Goal: Entertainment & Leisure: Browse casually

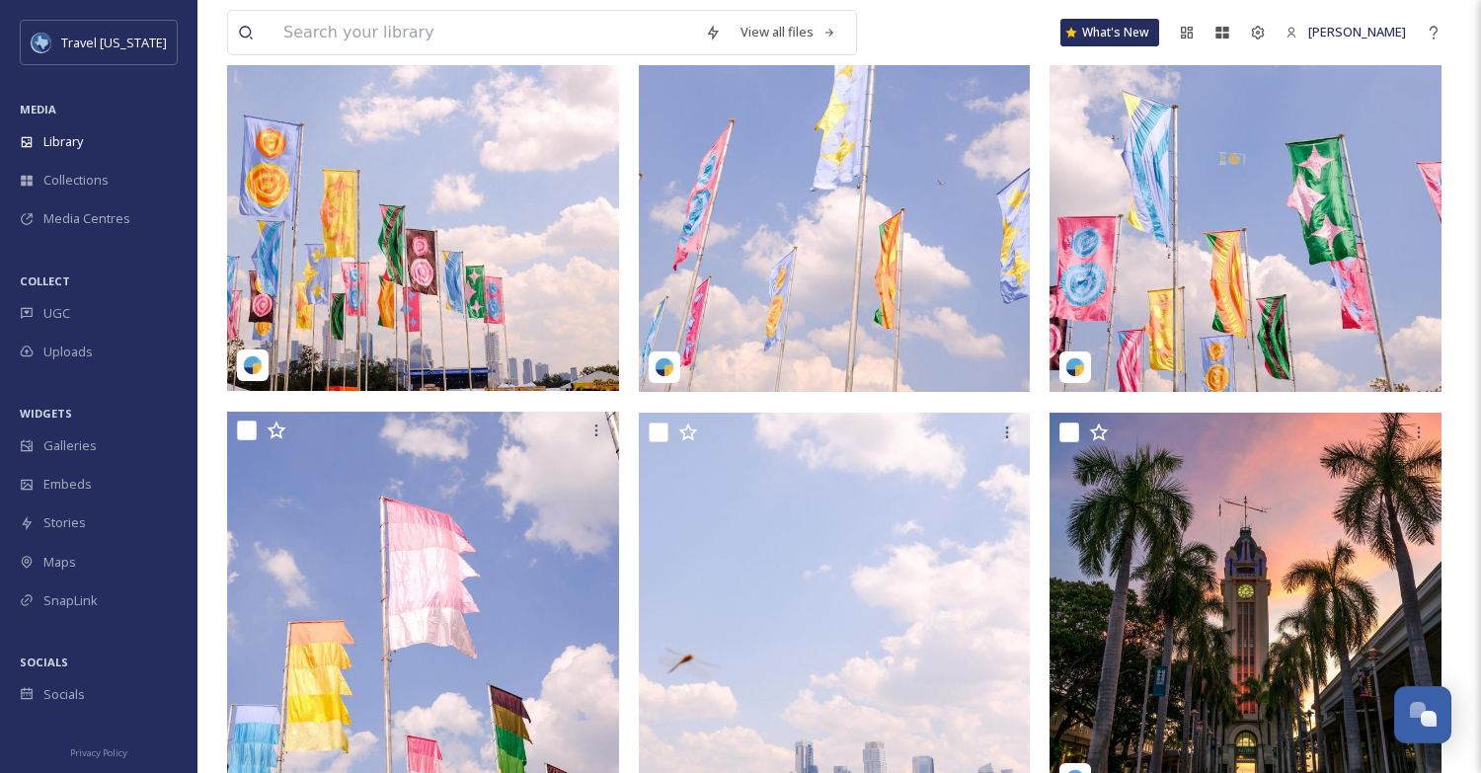
scroll to position [618, 0]
click at [497, 286] on img at bounding box center [423, 129] width 392 height 521
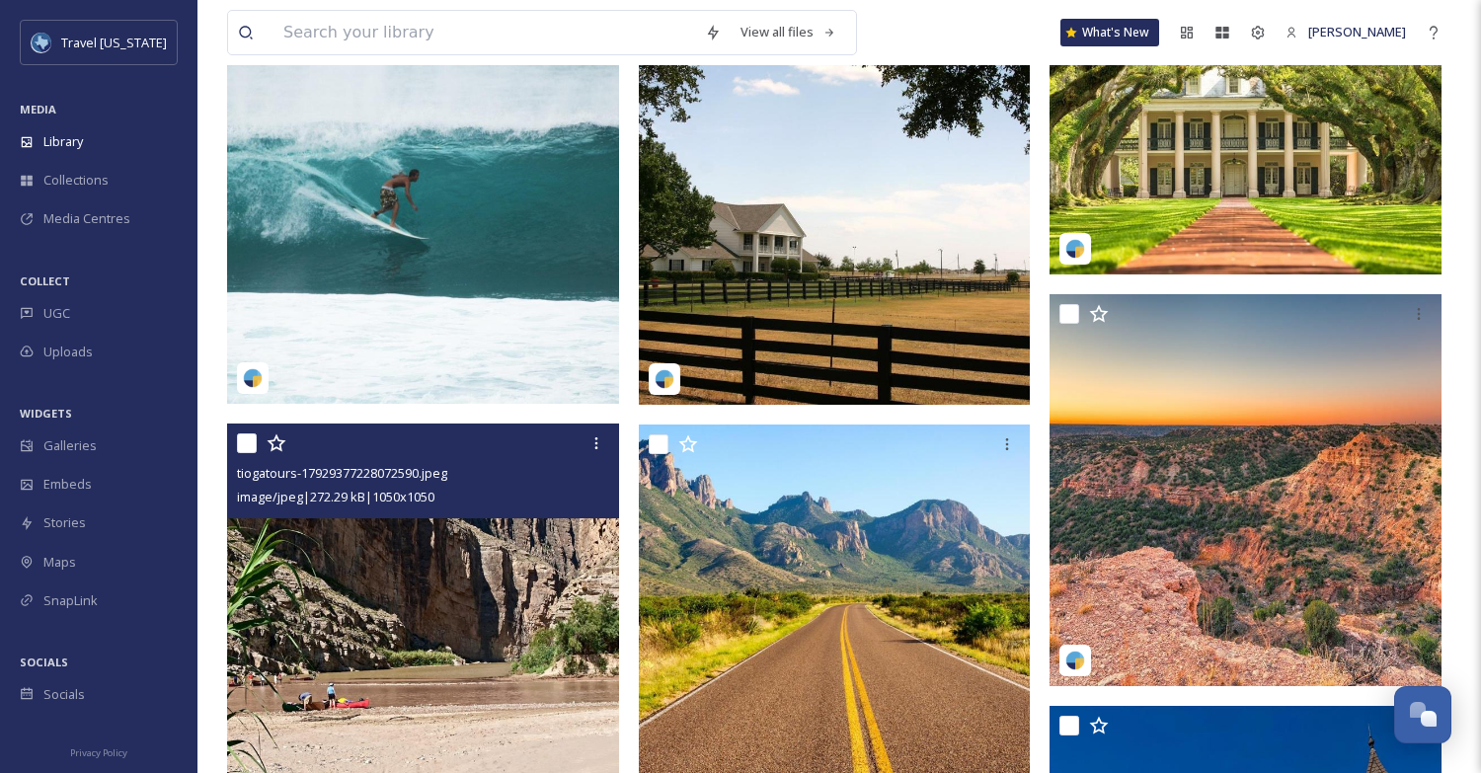
scroll to position [1542, 0]
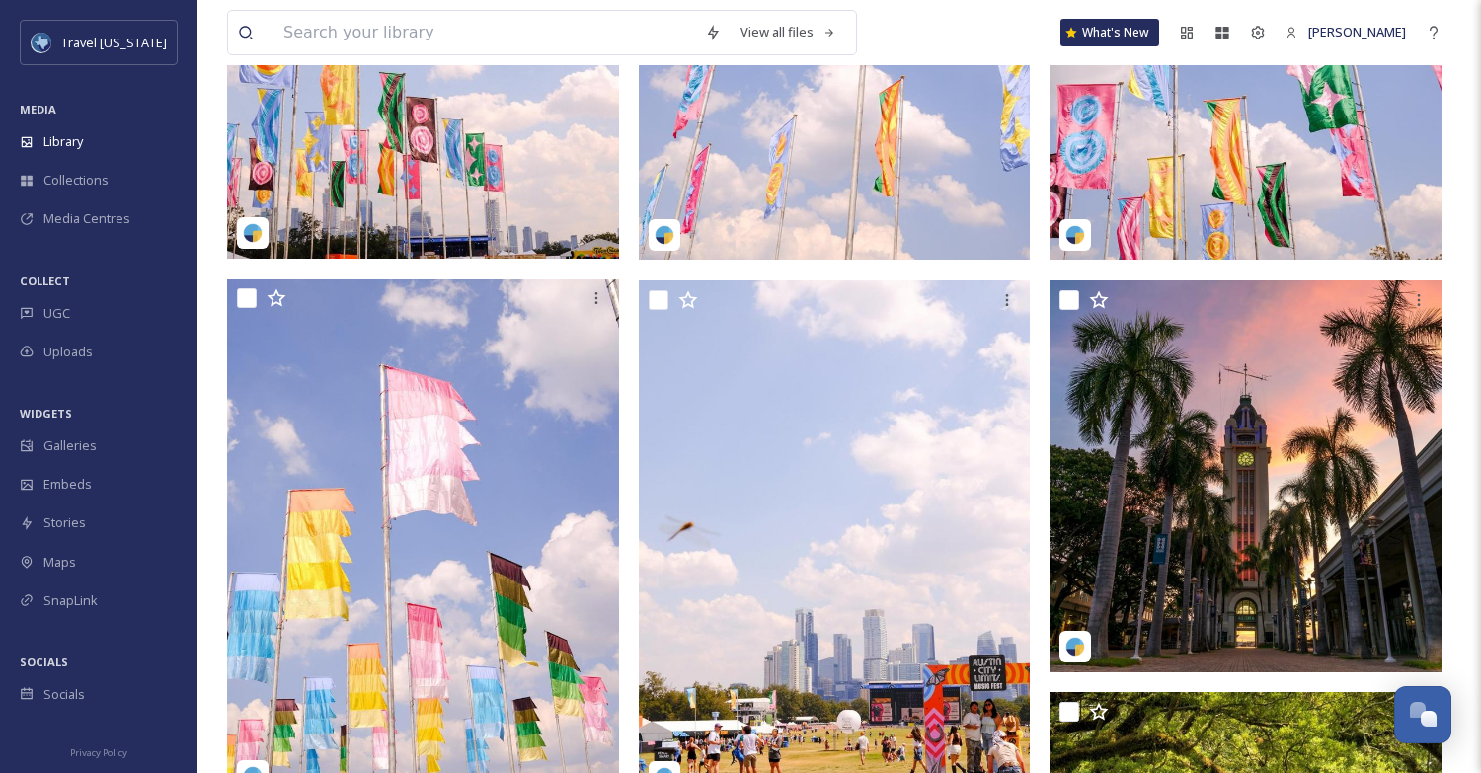
scroll to position [0, 0]
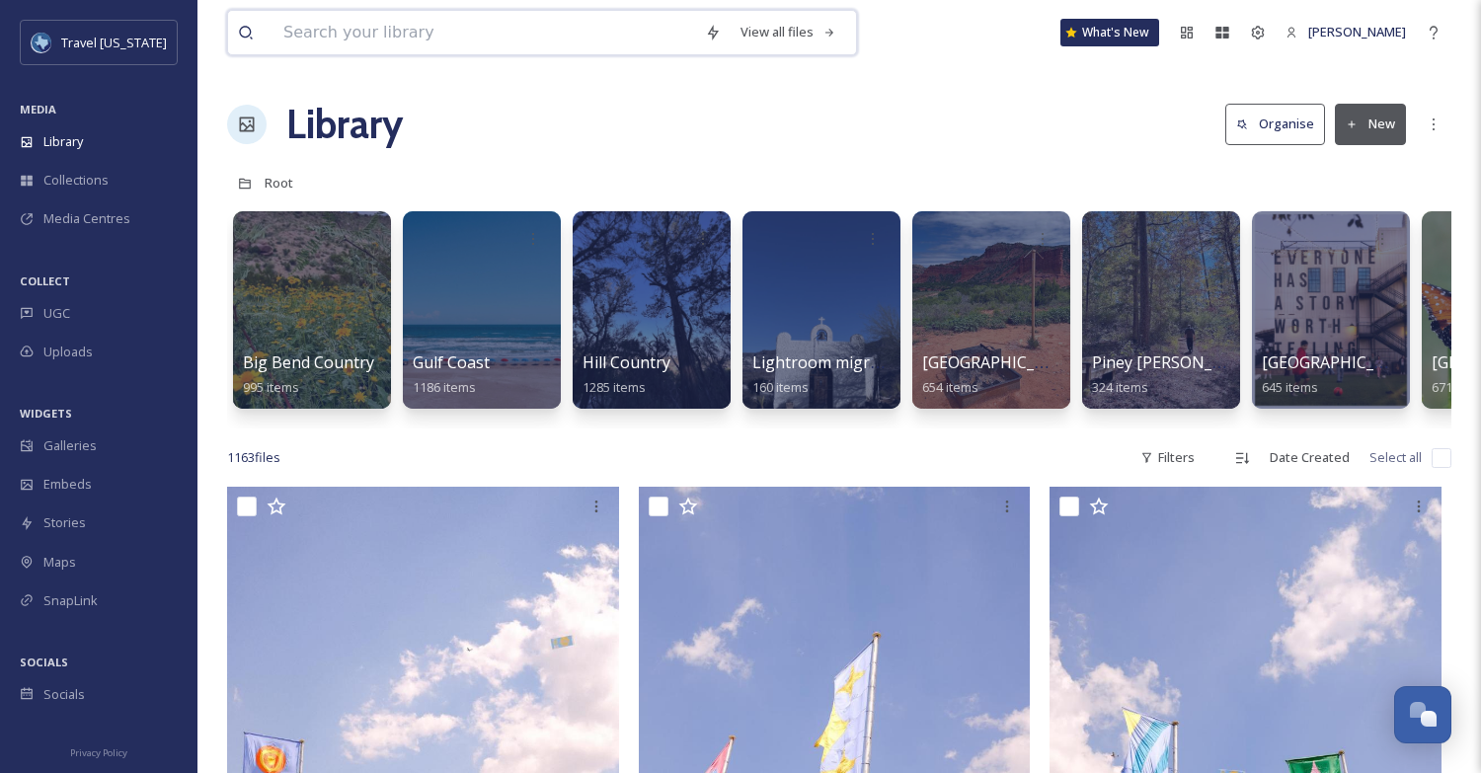
click at [465, 23] on input at bounding box center [485, 32] width 422 height 43
click at [59, 309] on span "UGC" at bounding box center [56, 313] width 27 height 19
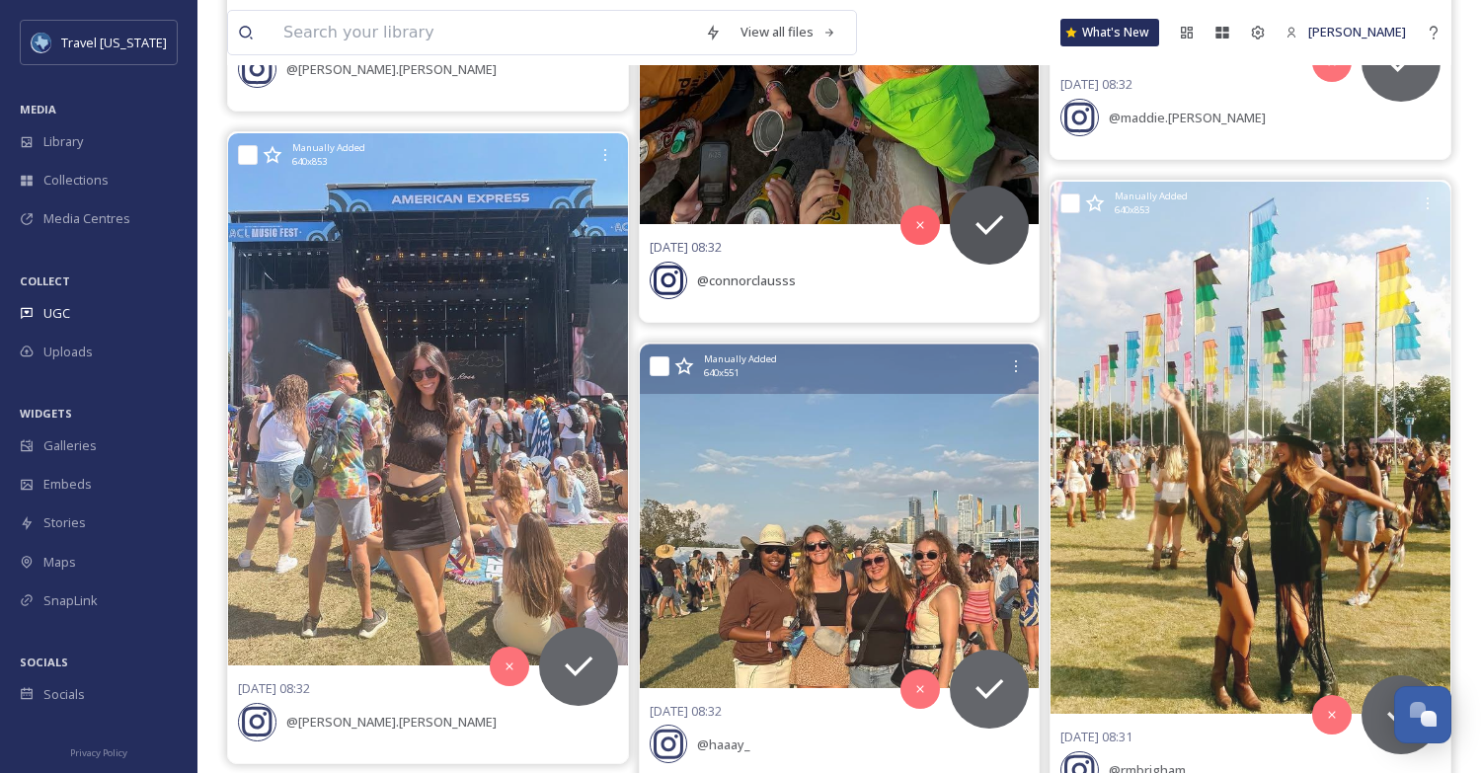
scroll to position [4622, 0]
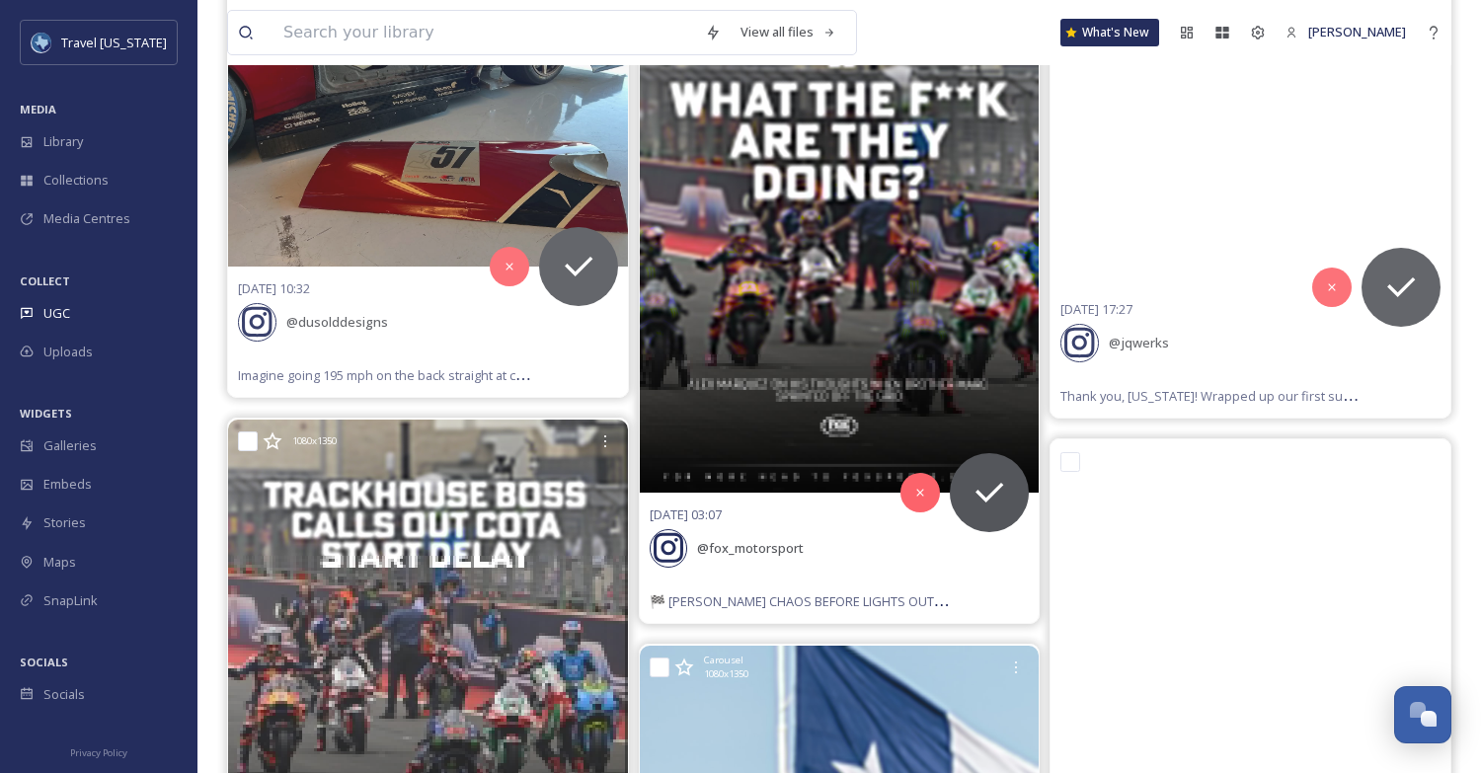
scroll to position [39157, 0]
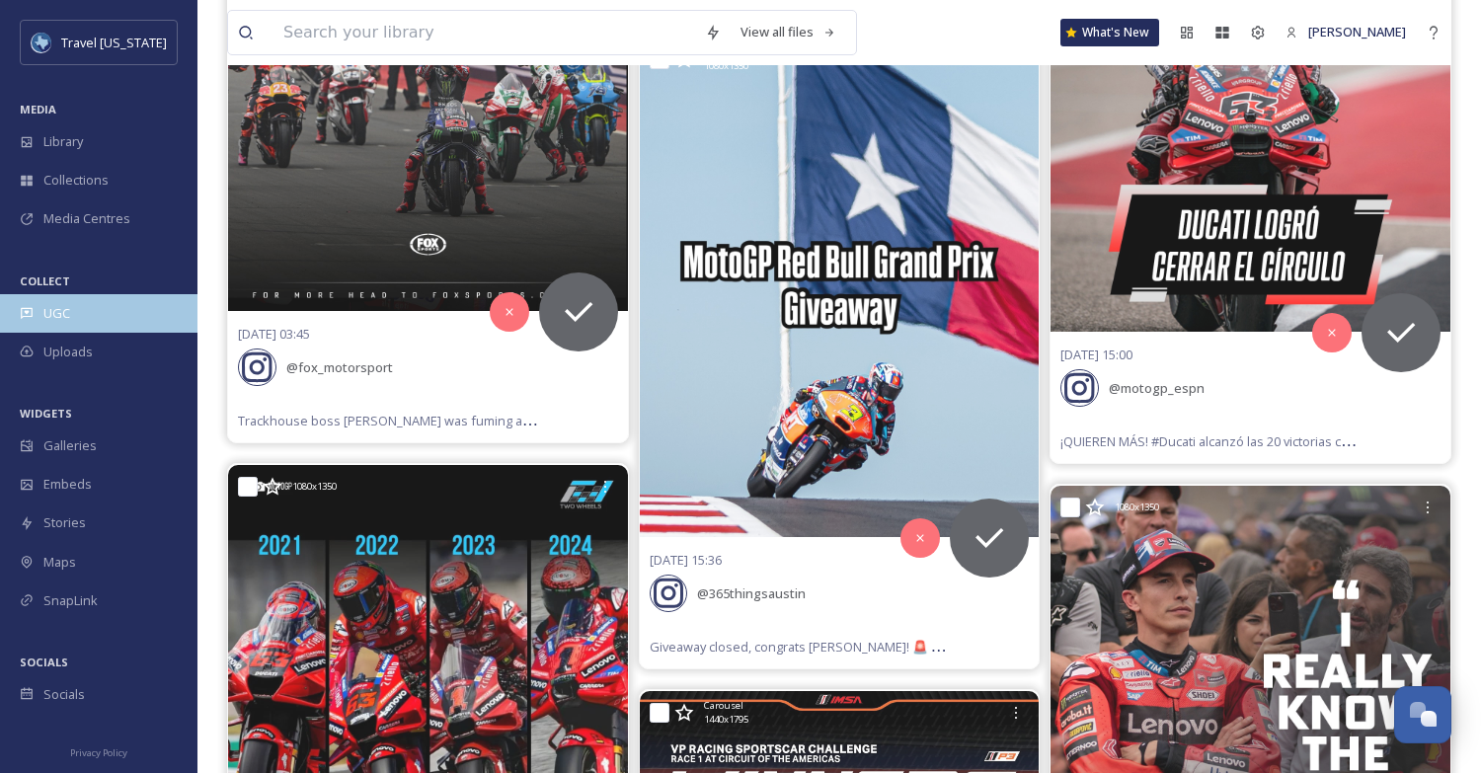
click at [41, 317] on div "UGC" at bounding box center [98, 313] width 197 height 39
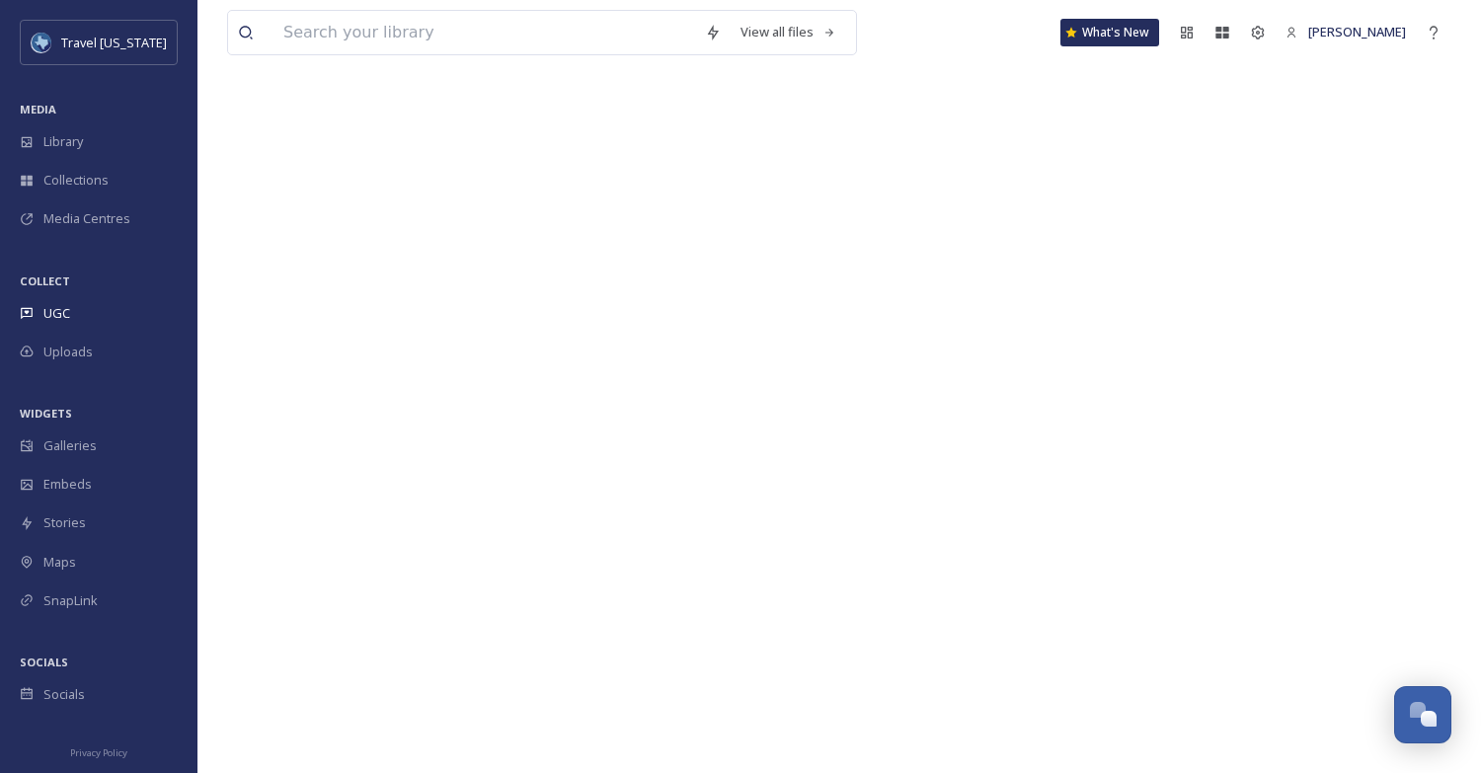
scroll to position [305, 0]
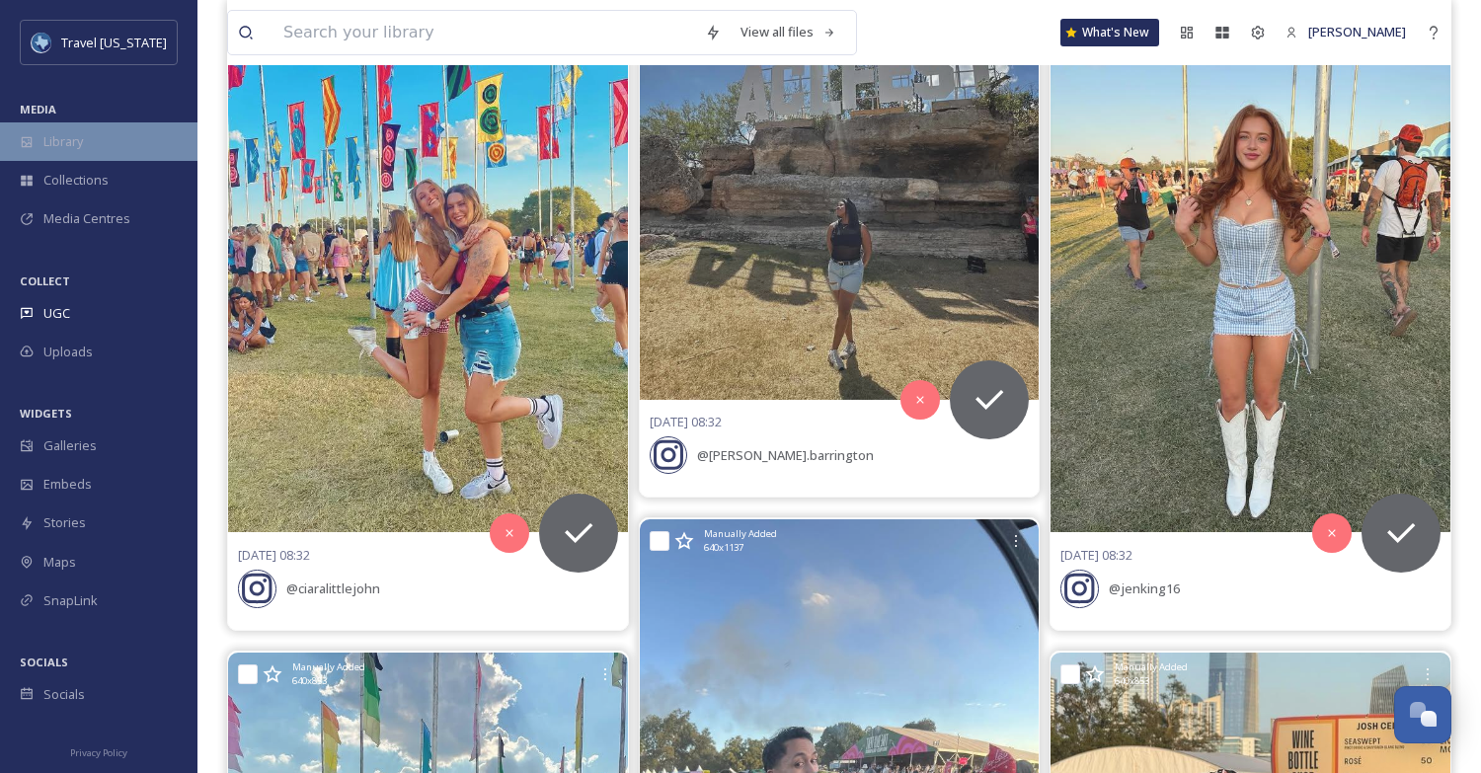
click at [61, 150] on span "Library" at bounding box center [62, 141] width 39 height 19
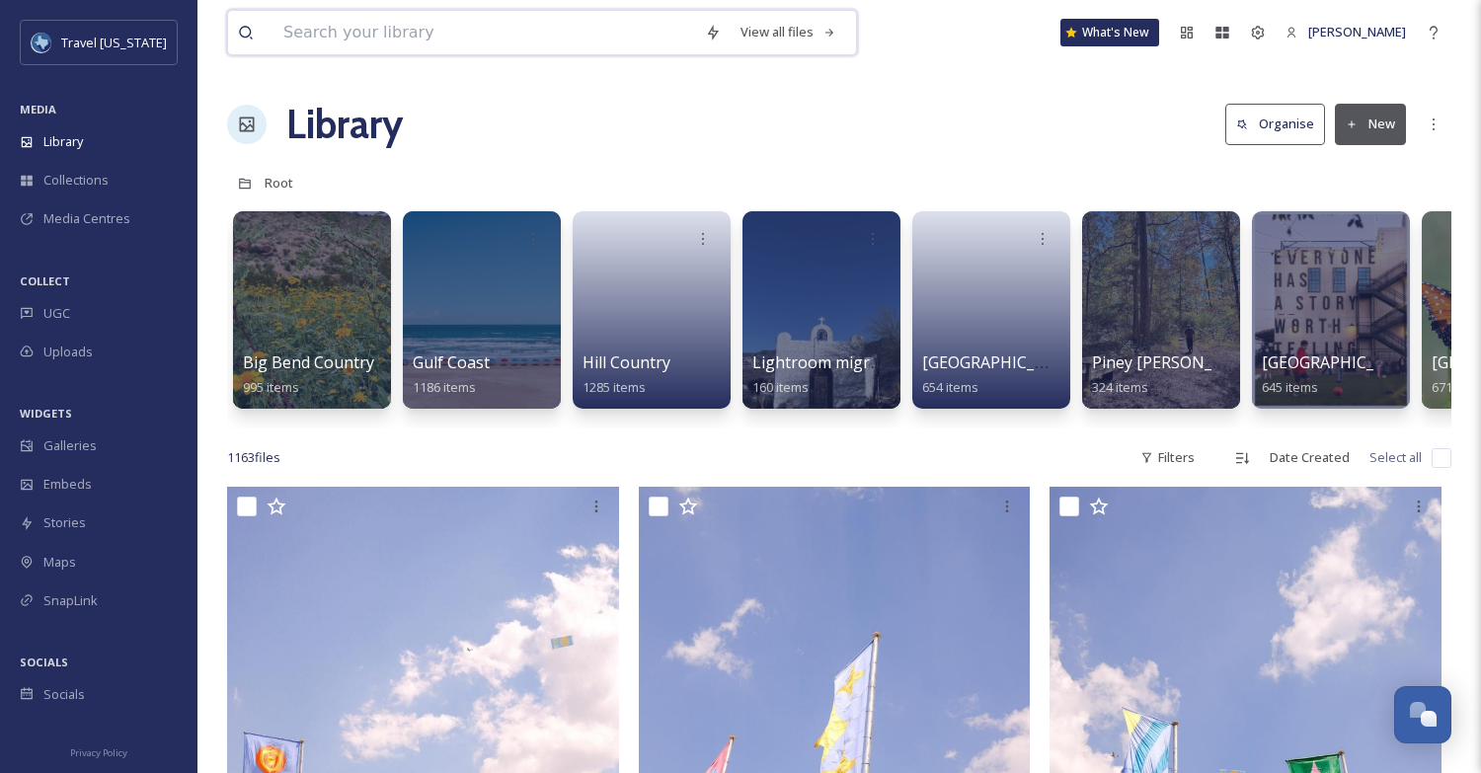
click at [476, 28] on input at bounding box center [485, 32] width 422 height 43
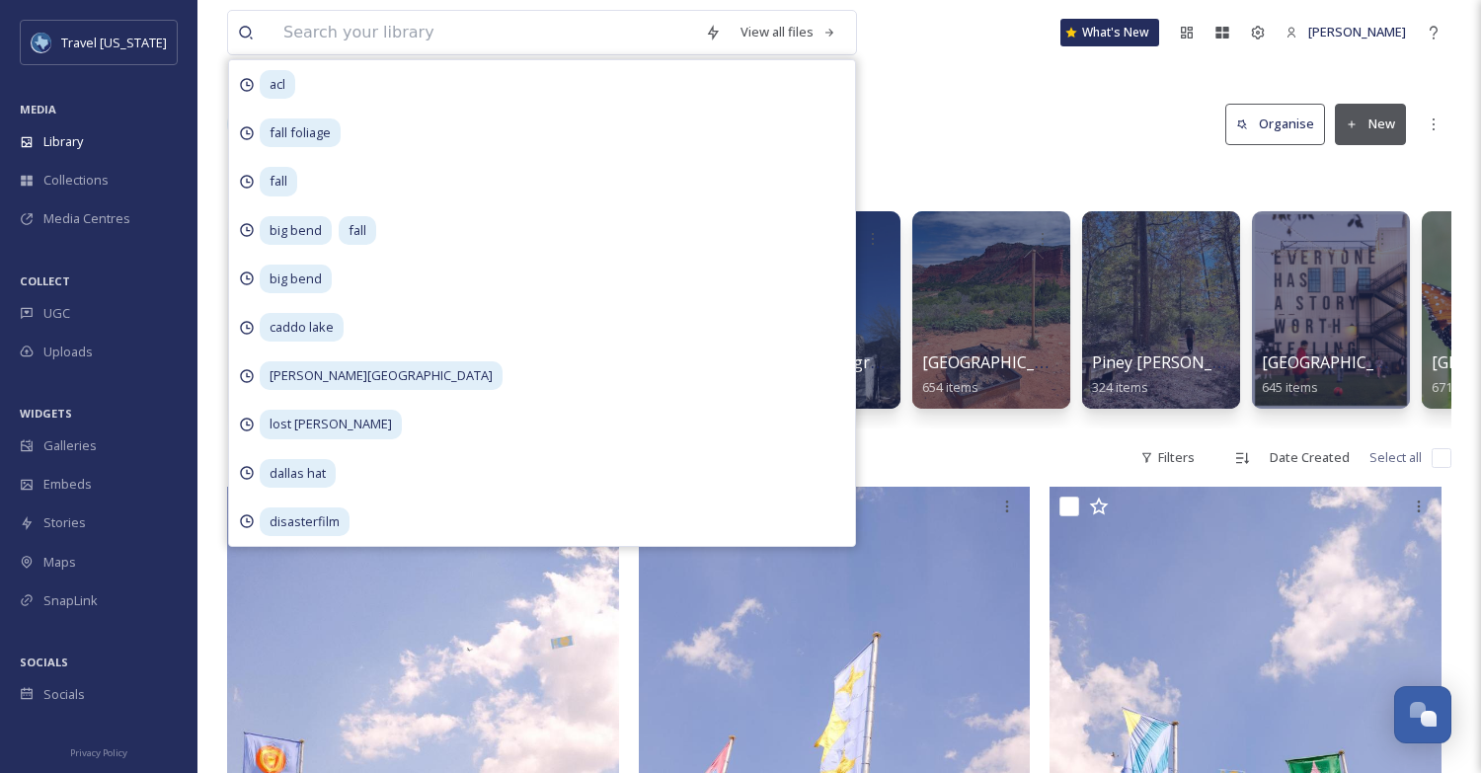
click at [1045, 178] on div "Root" at bounding box center [839, 183] width 1224 height 38
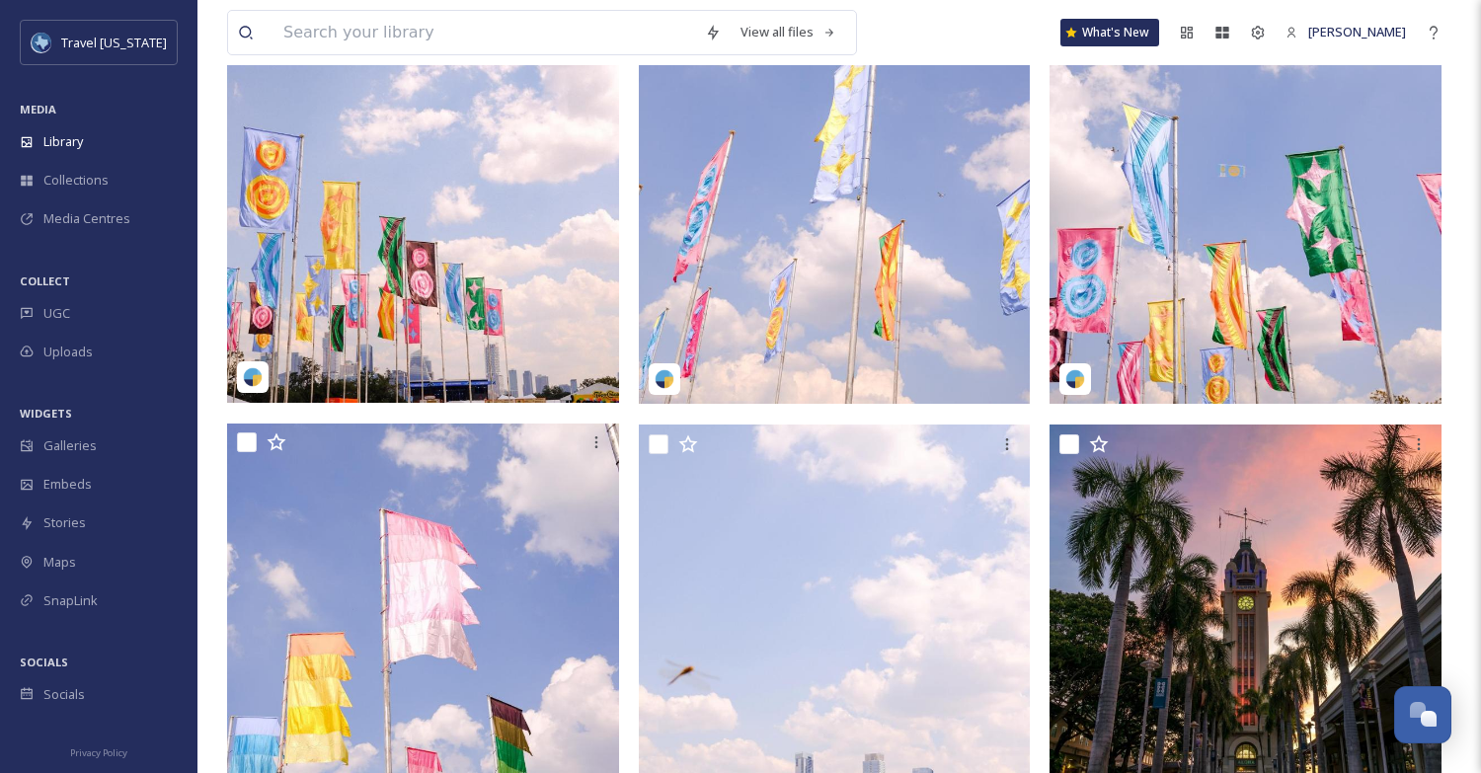
click at [307, 219] on img at bounding box center [423, 142] width 392 height 521
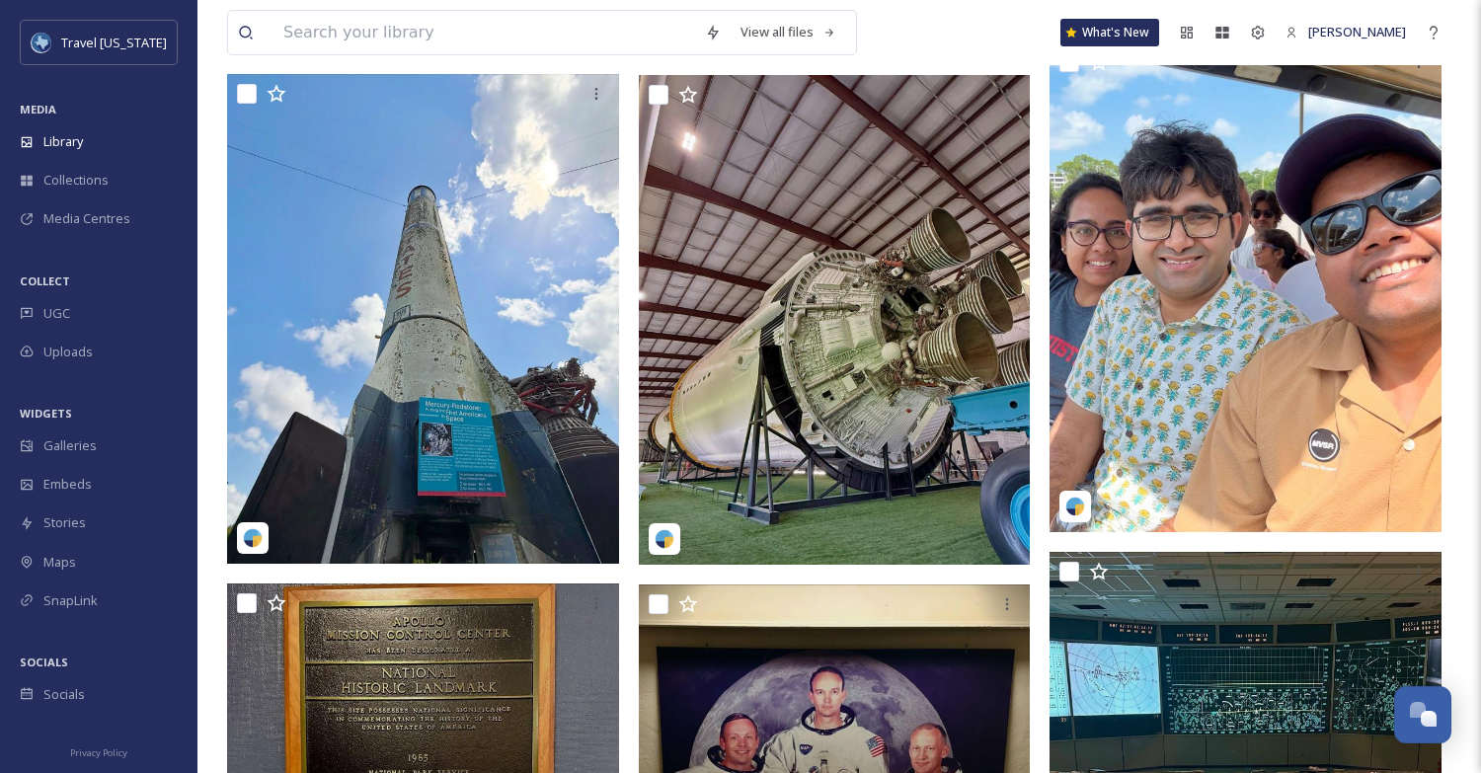
scroll to position [5965, 0]
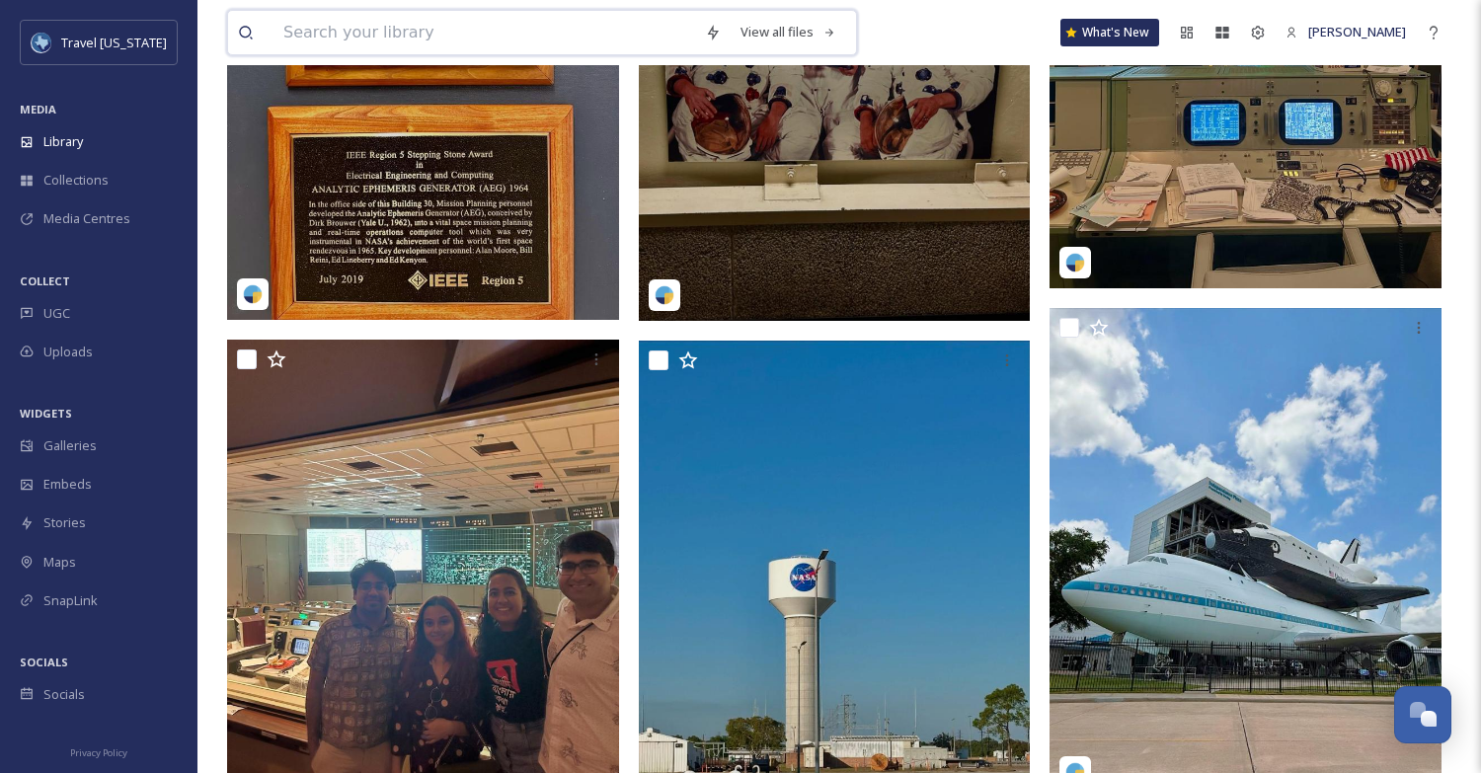
click at [446, 35] on input at bounding box center [485, 32] width 422 height 43
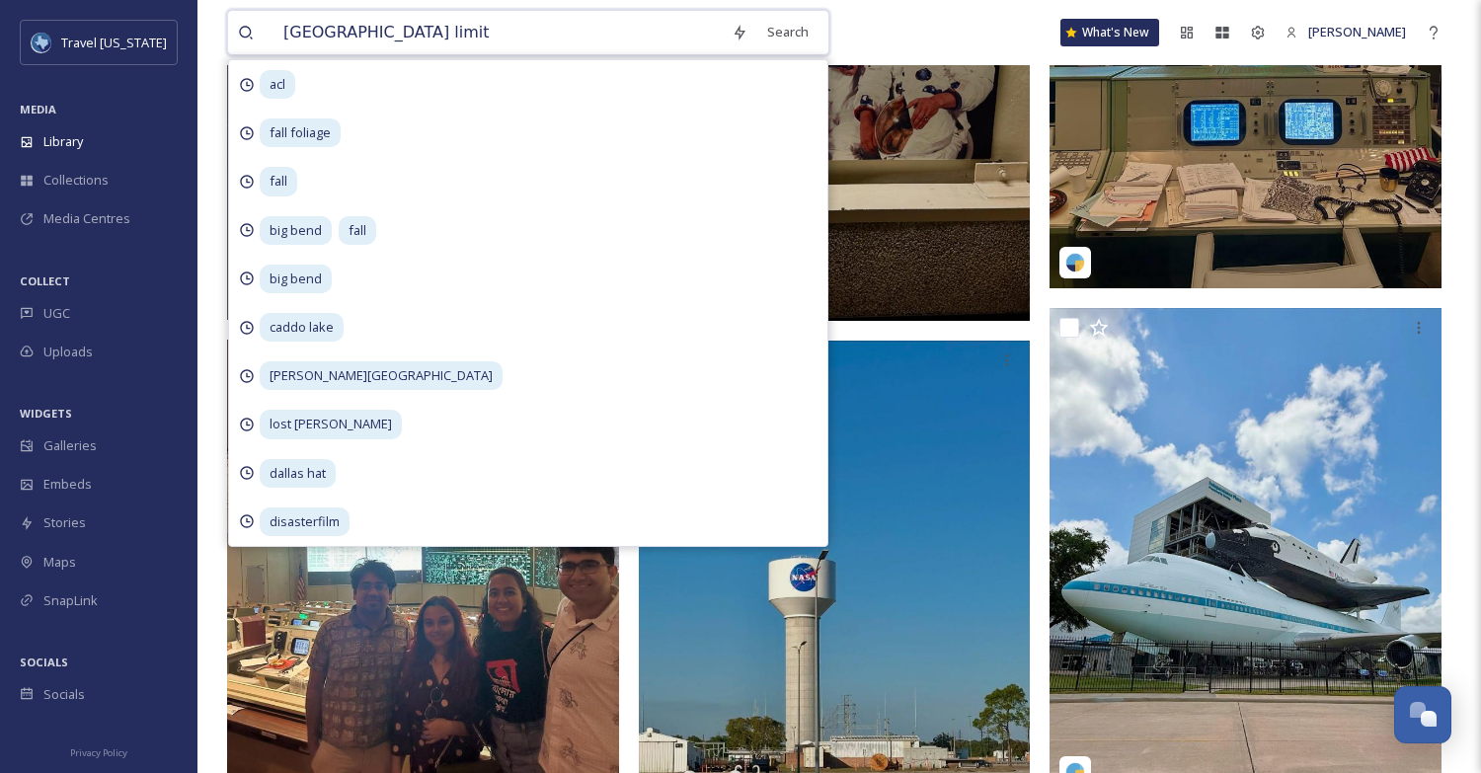
type input "[GEOGRAPHIC_DATA] limits"
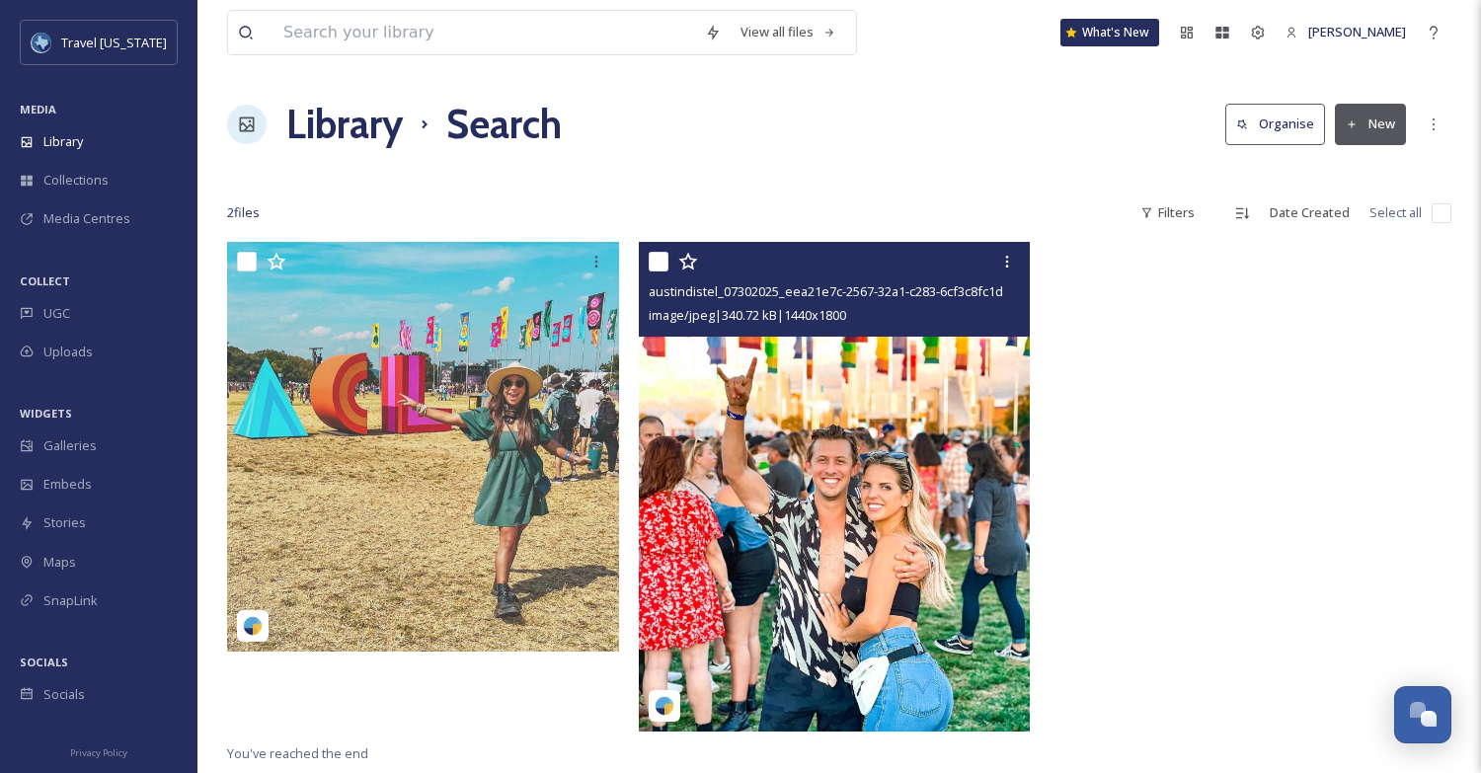
click at [715, 444] on img at bounding box center [835, 487] width 392 height 490
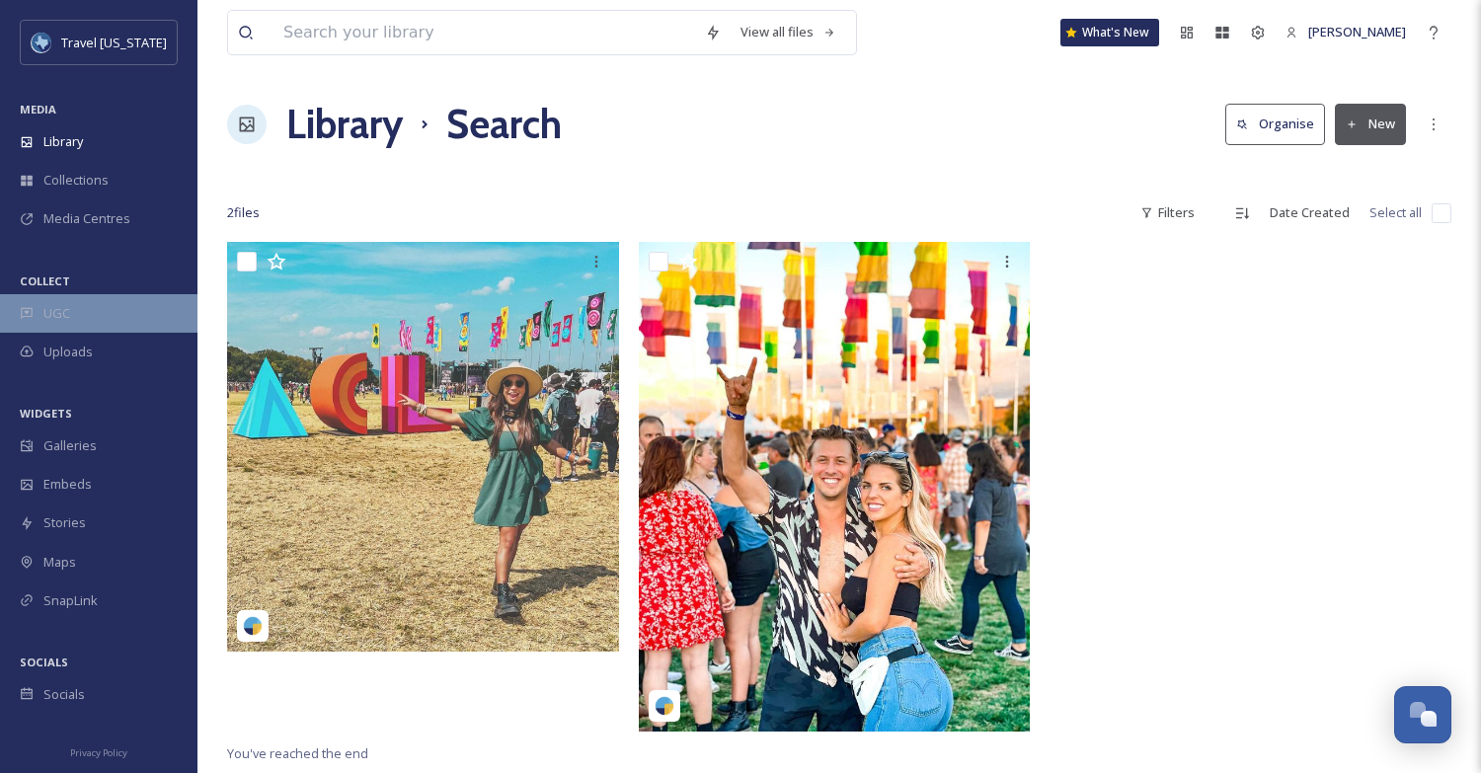
click at [65, 318] on span "UGC" at bounding box center [56, 313] width 27 height 19
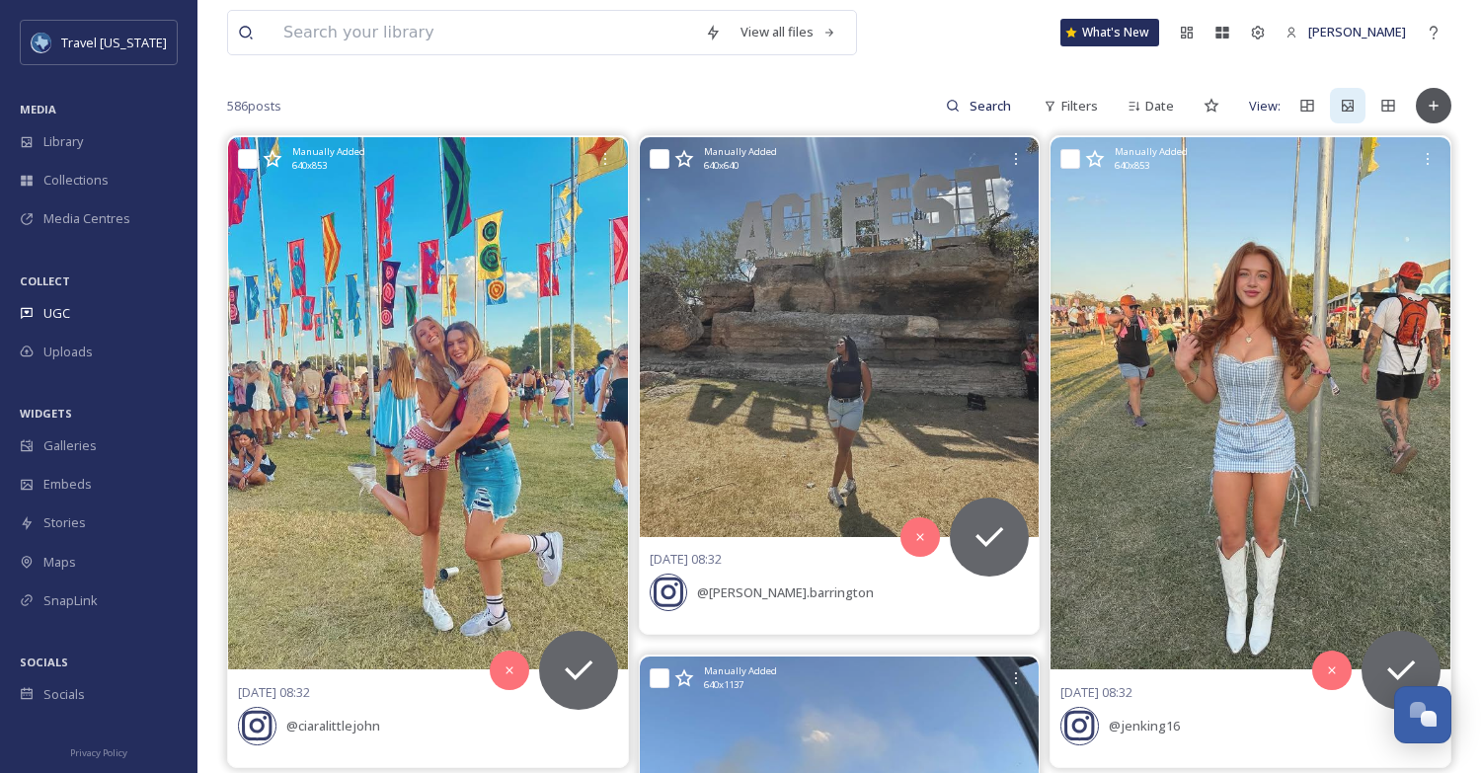
scroll to position [224, 0]
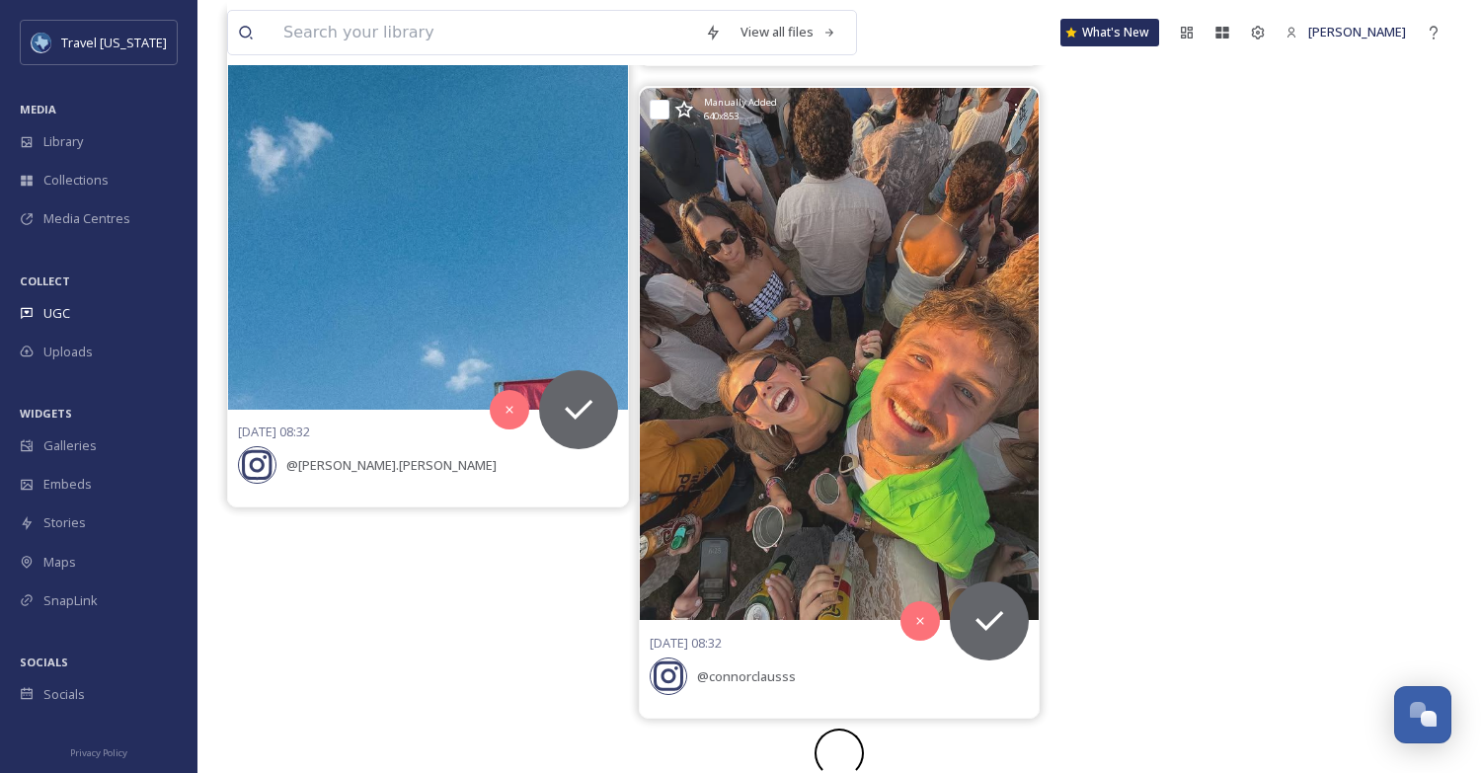
scroll to position [4177, 0]
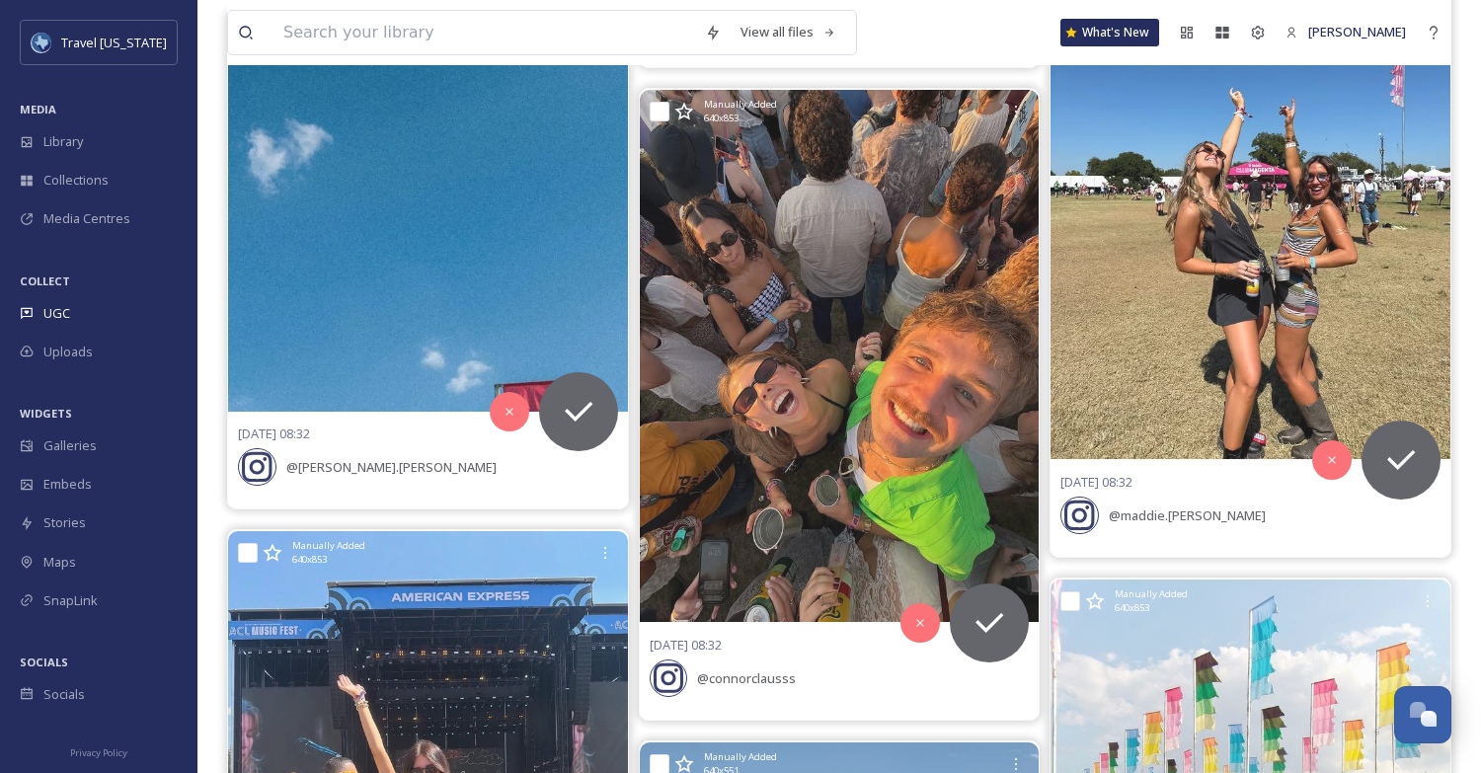
click at [1044, 270] on div "Manually Added 640 x 853 [DATE] 08:32 @ ciaralittlejohn Manually Added 640 x 85…" at bounding box center [839, 490] width 1224 height 8728
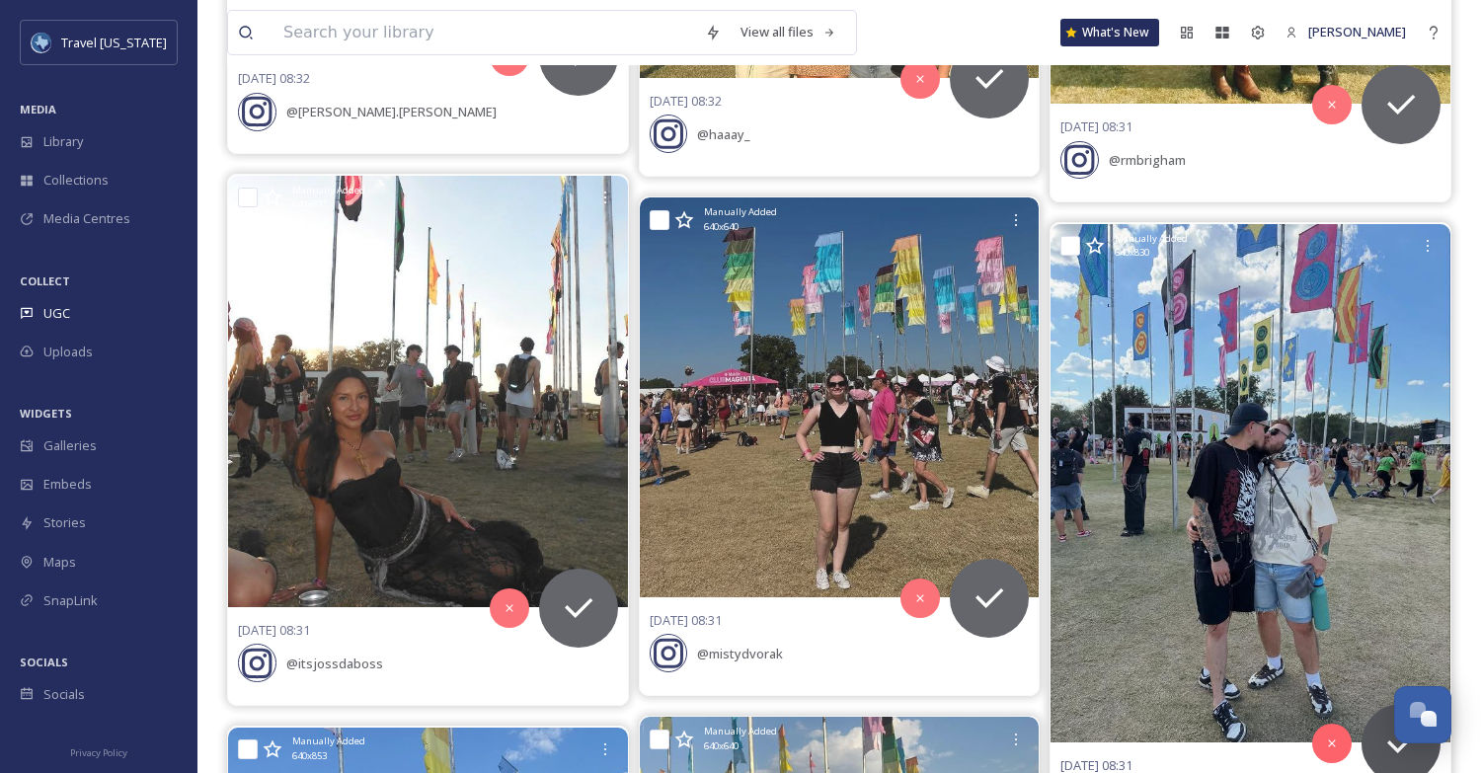
scroll to position [5192, 0]
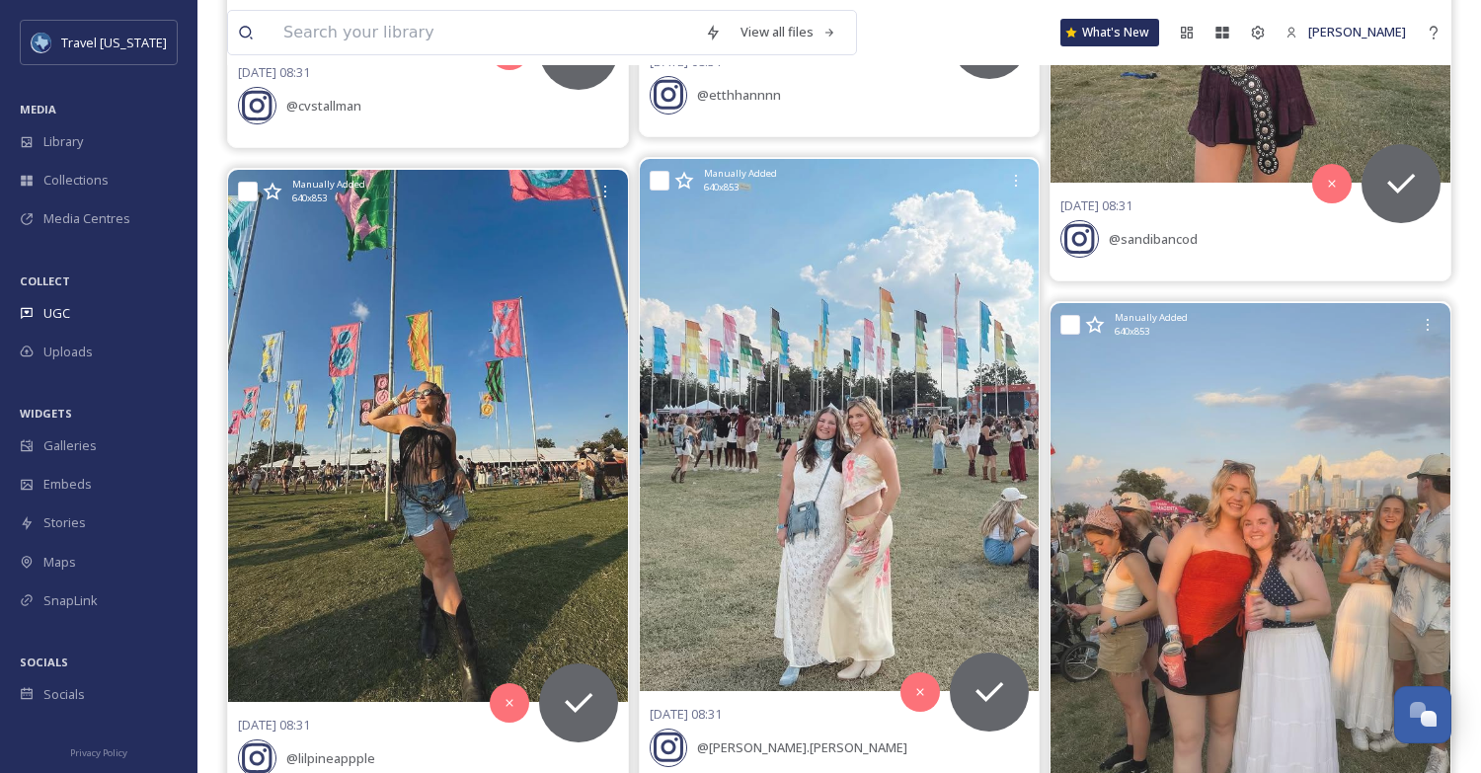
scroll to position [8269, 0]
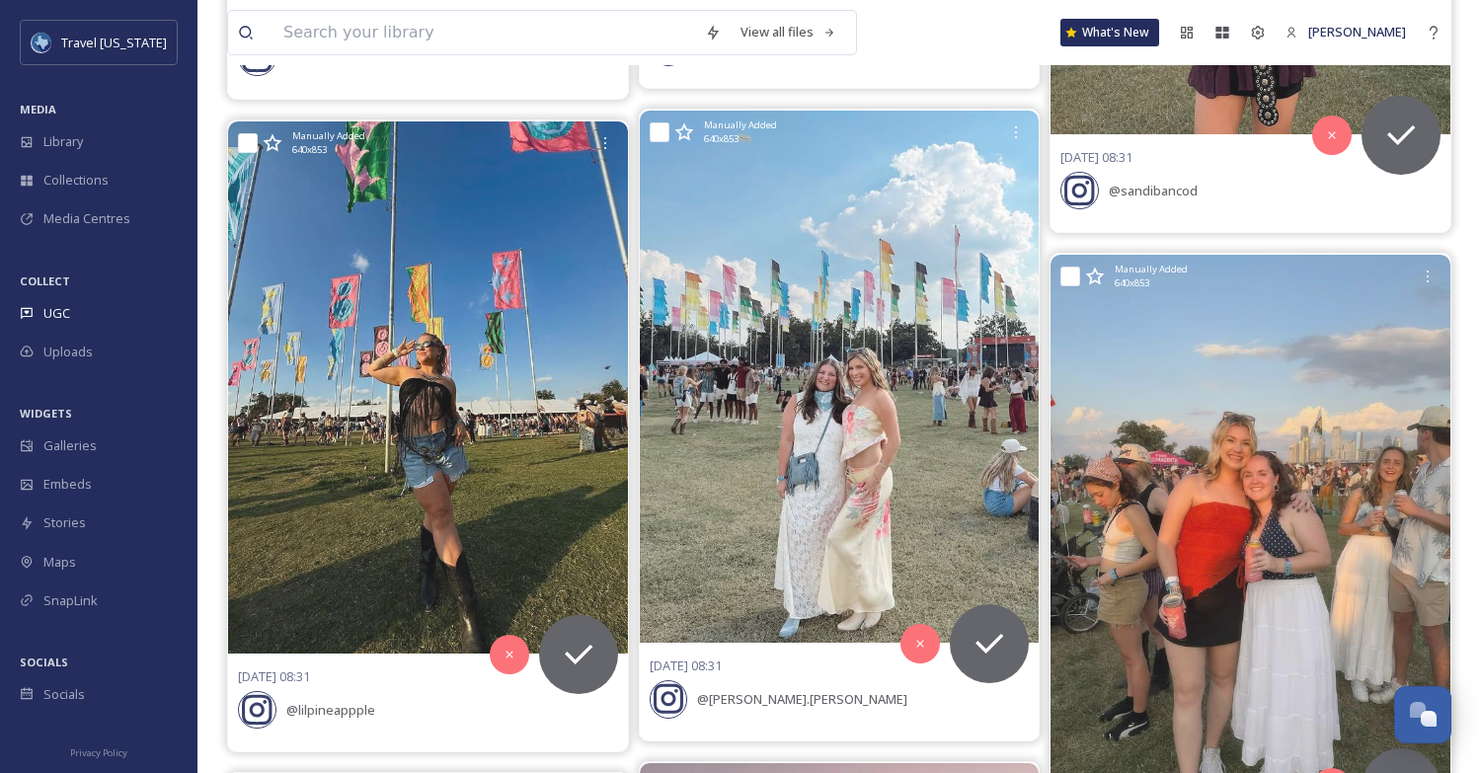
click at [1047, 188] on div "Manually Added 640 x 853 [DATE] 08:32 @ ciaralittlejohn Manually Added 640 x 85…" at bounding box center [839, 549] width 1224 height 17031
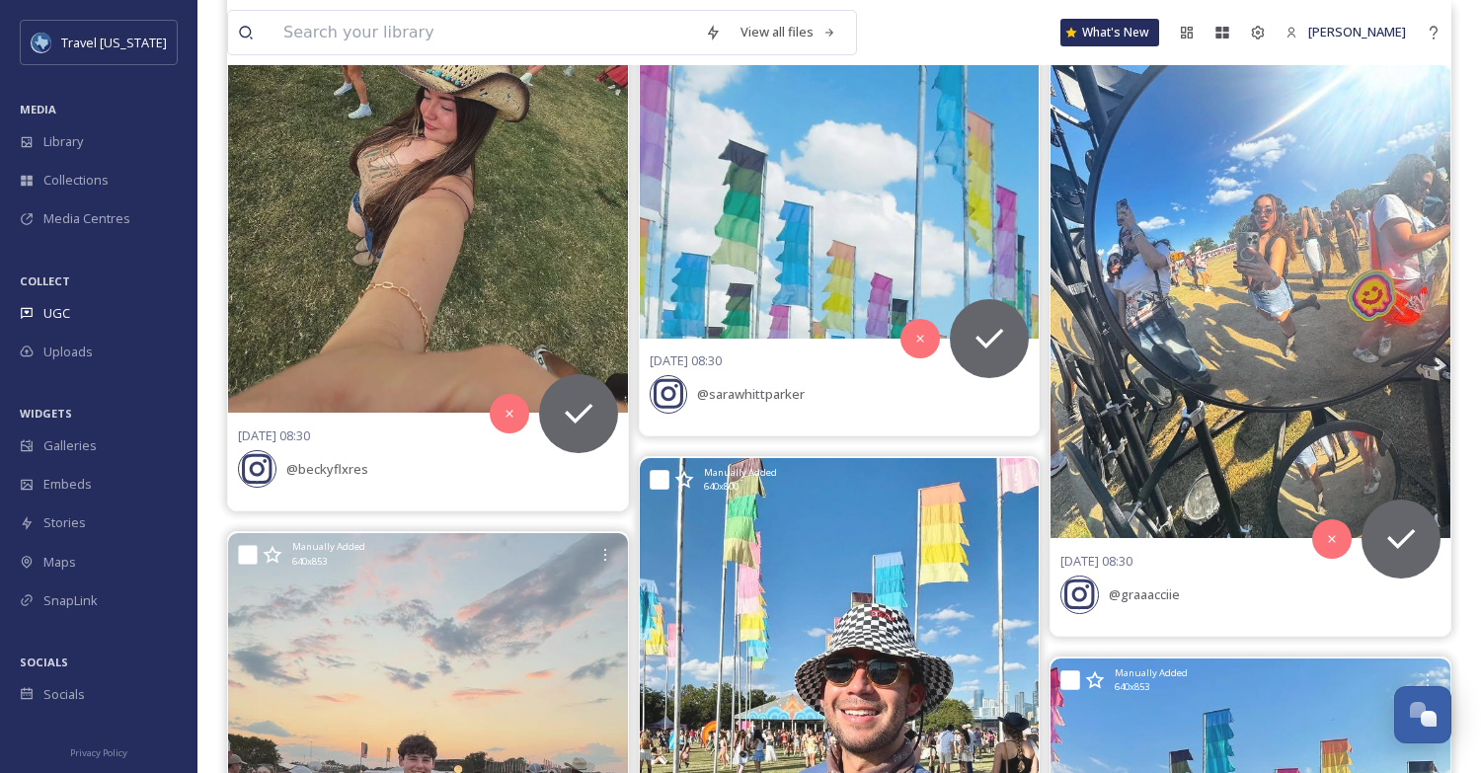
scroll to position [11029, 0]
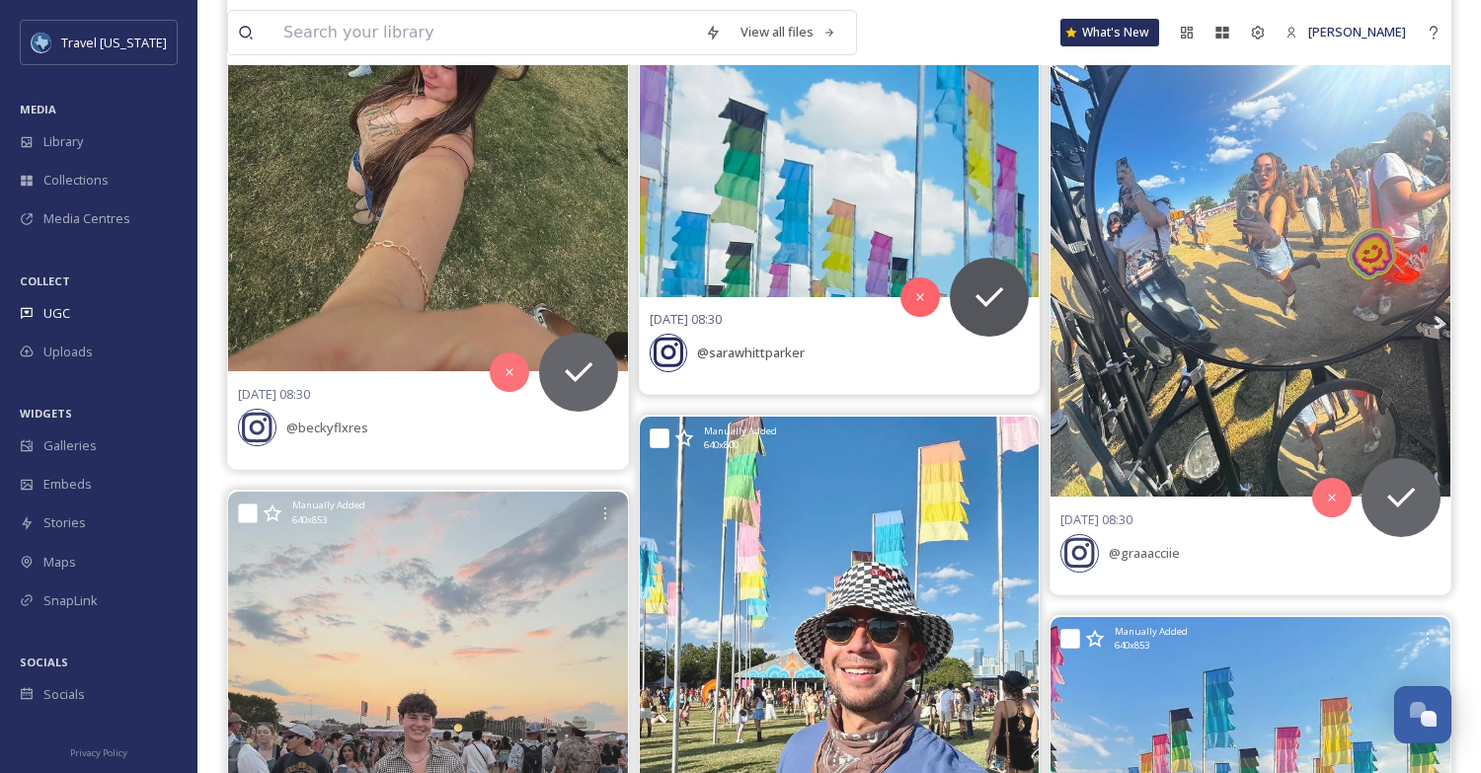
click at [738, 172] on img at bounding box center [840, 97] width 400 height 400
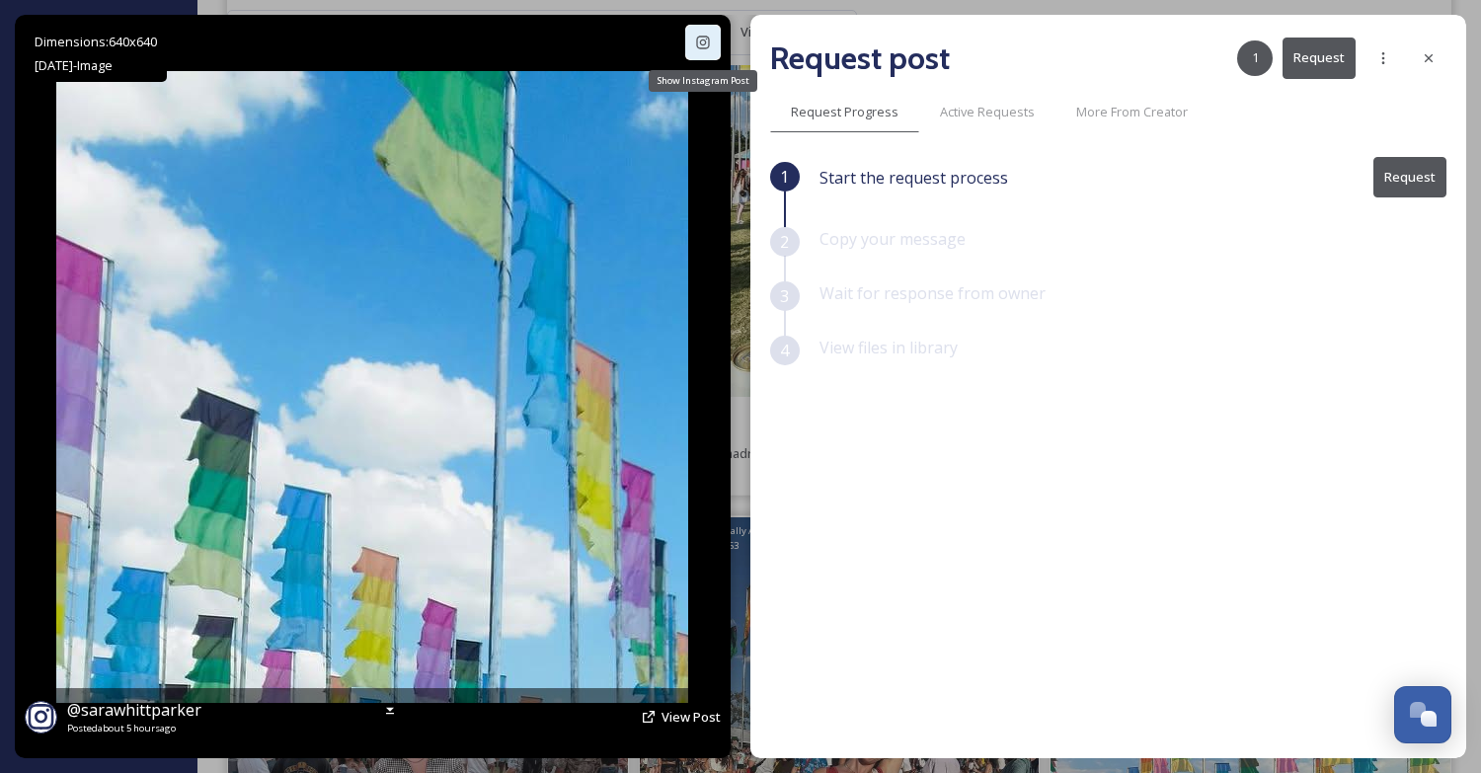
click at [702, 37] on icon at bounding box center [703, 43] width 16 height 16
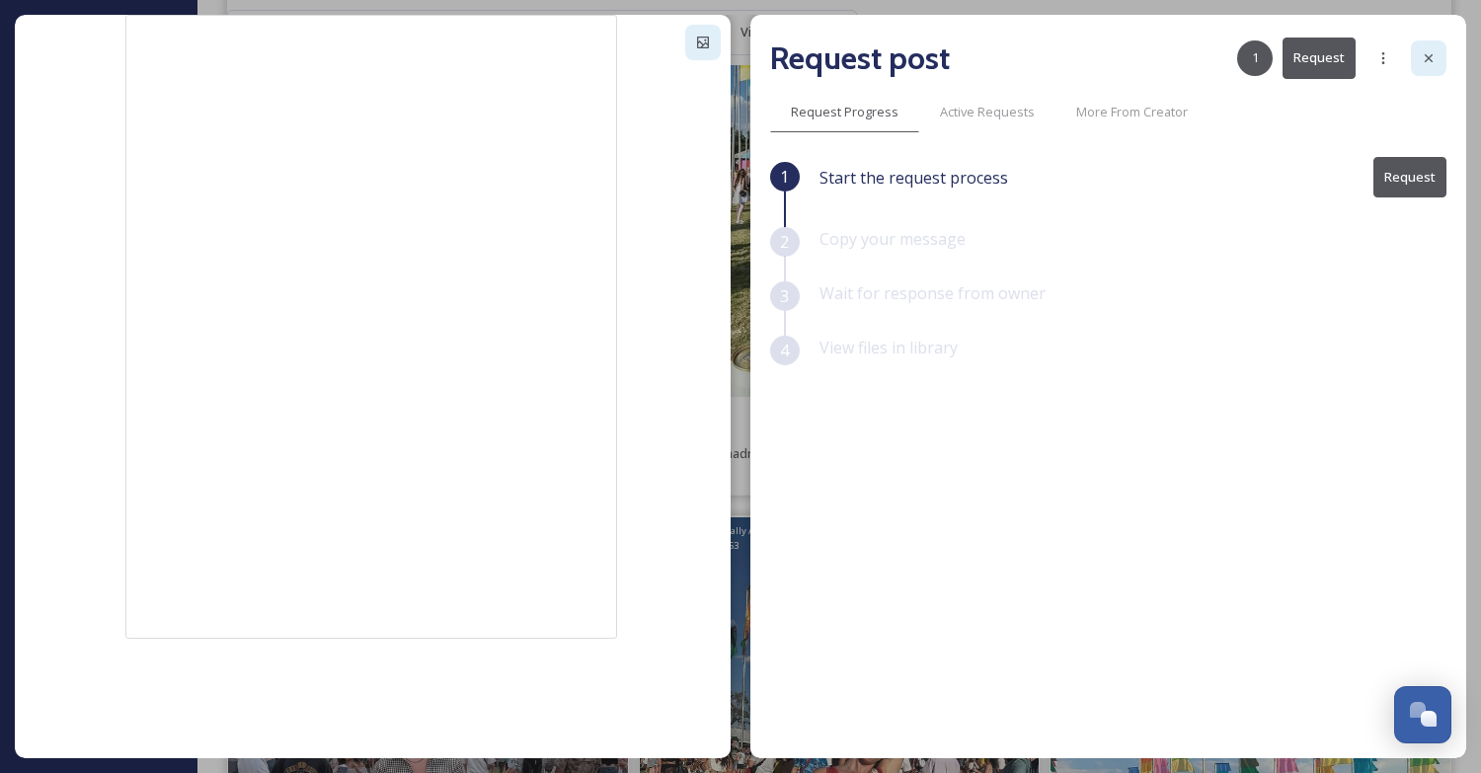
click at [1434, 56] on icon at bounding box center [1429, 58] width 16 height 16
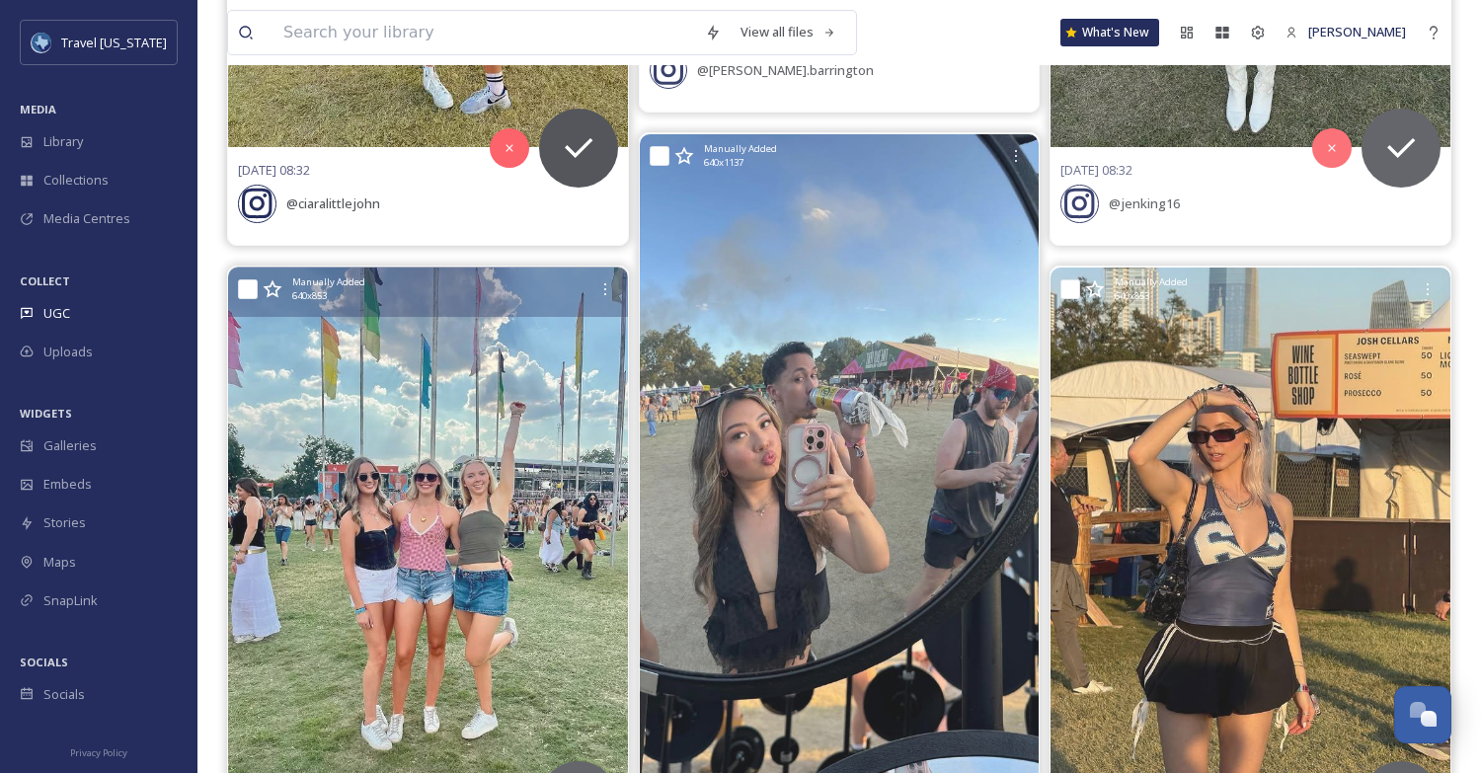
scroll to position [692, 0]
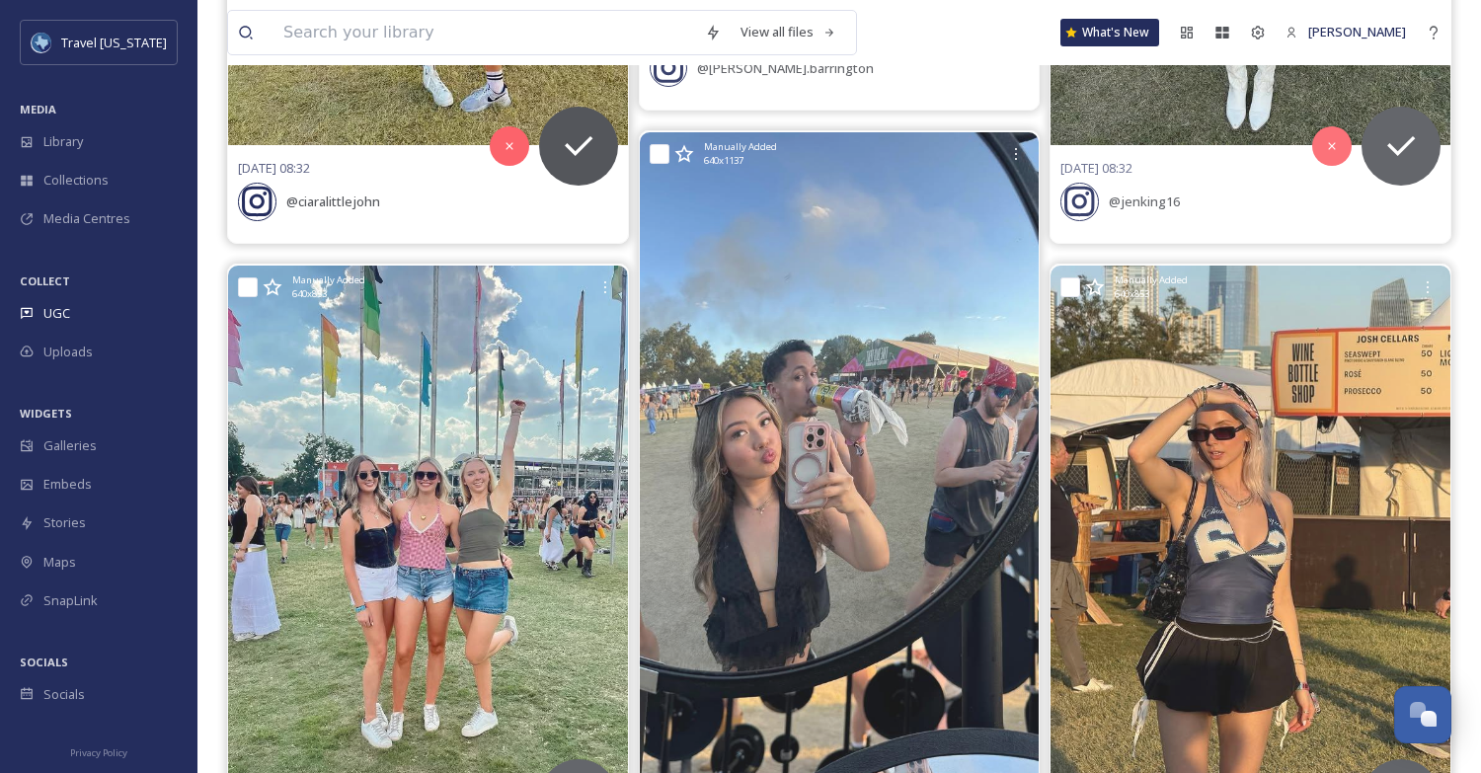
click at [259, 201] on icon at bounding box center [257, 201] width 37 height 39
click at [339, 201] on span "@ ciaralittlejohn" at bounding box center [333, 202] width 94 height 18
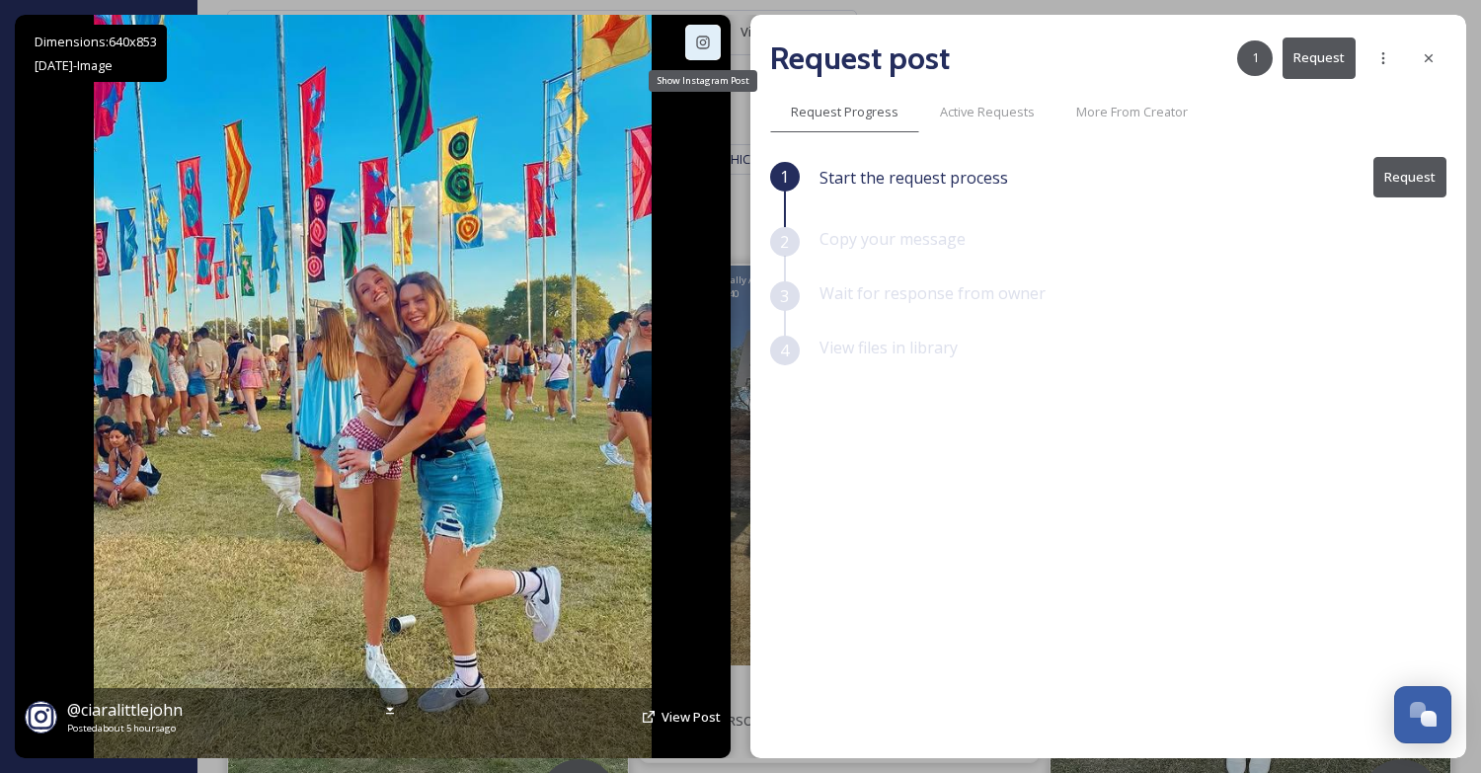
click at [702, 42] on icon at bounding box center [703, 43] width 16 height 16
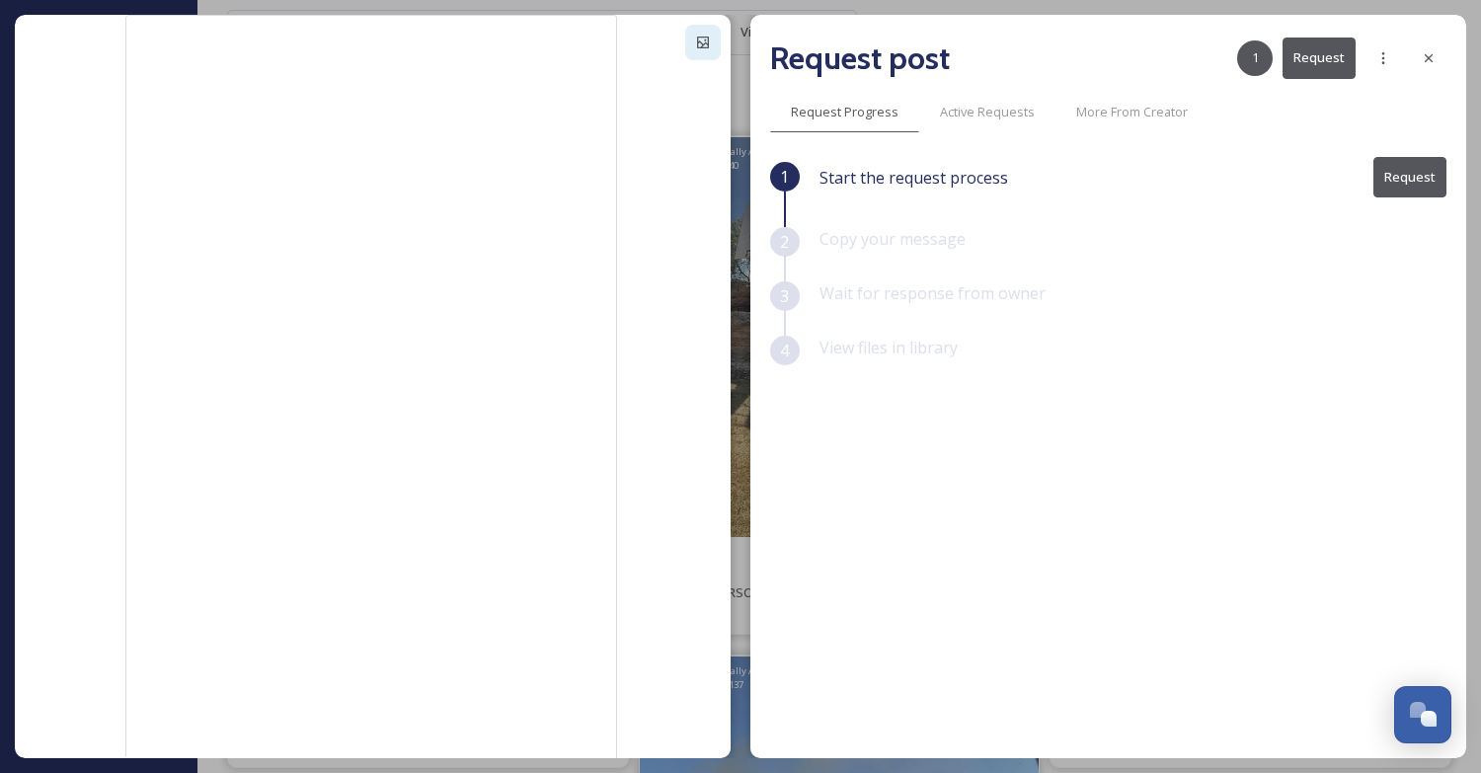
scroll to position [171, 0]
click at [1429, 57] on icon at bounding box center [1429, 58] width 8 height 8
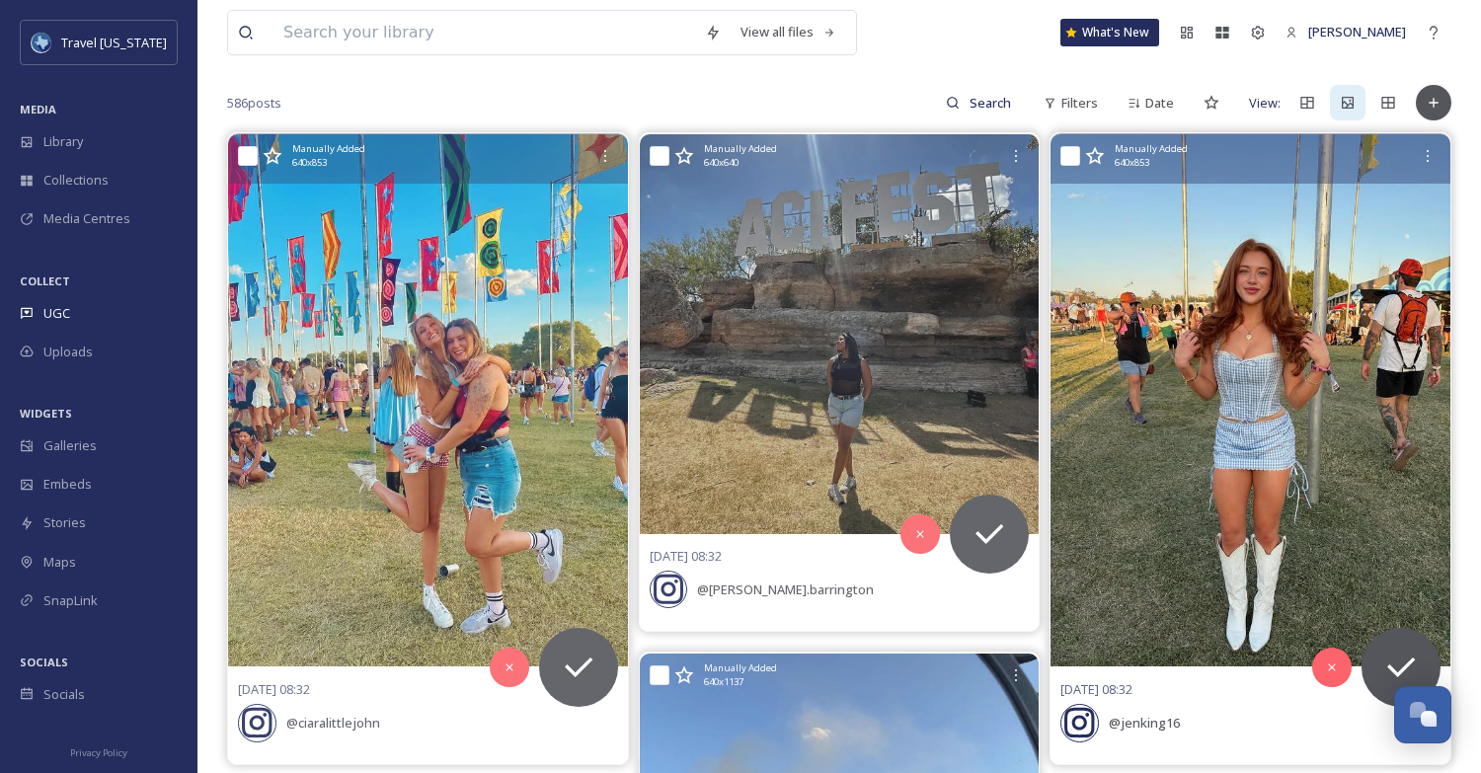
click at [1330, 223] on img at bounding box center [1251, 400] width 400 height 532
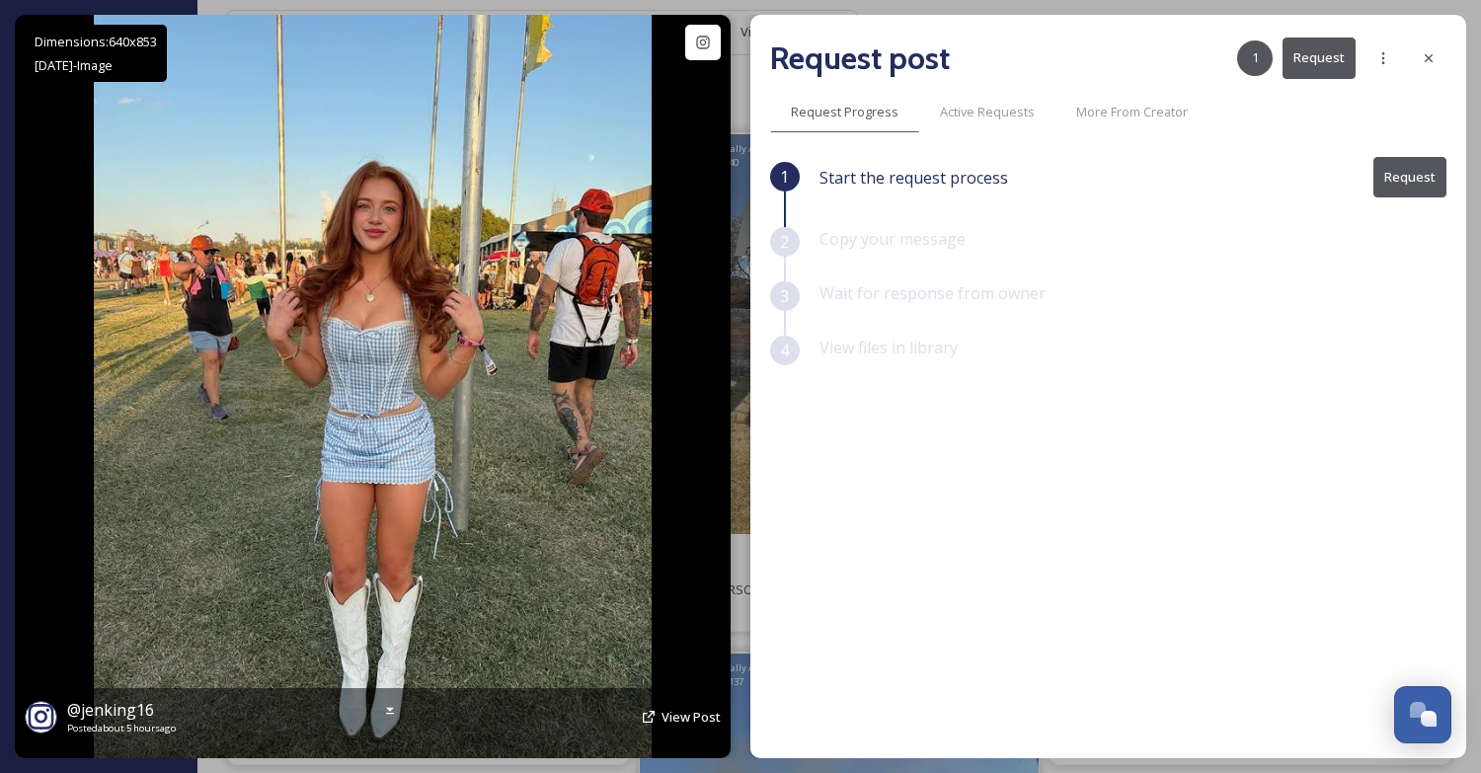
click at [576, 427] on img at bounding box center [373, 387] width 558 height 744
click at [692, 42] on div "Show Instagram Post" at bounding box center [703, 43] width 36 height 36
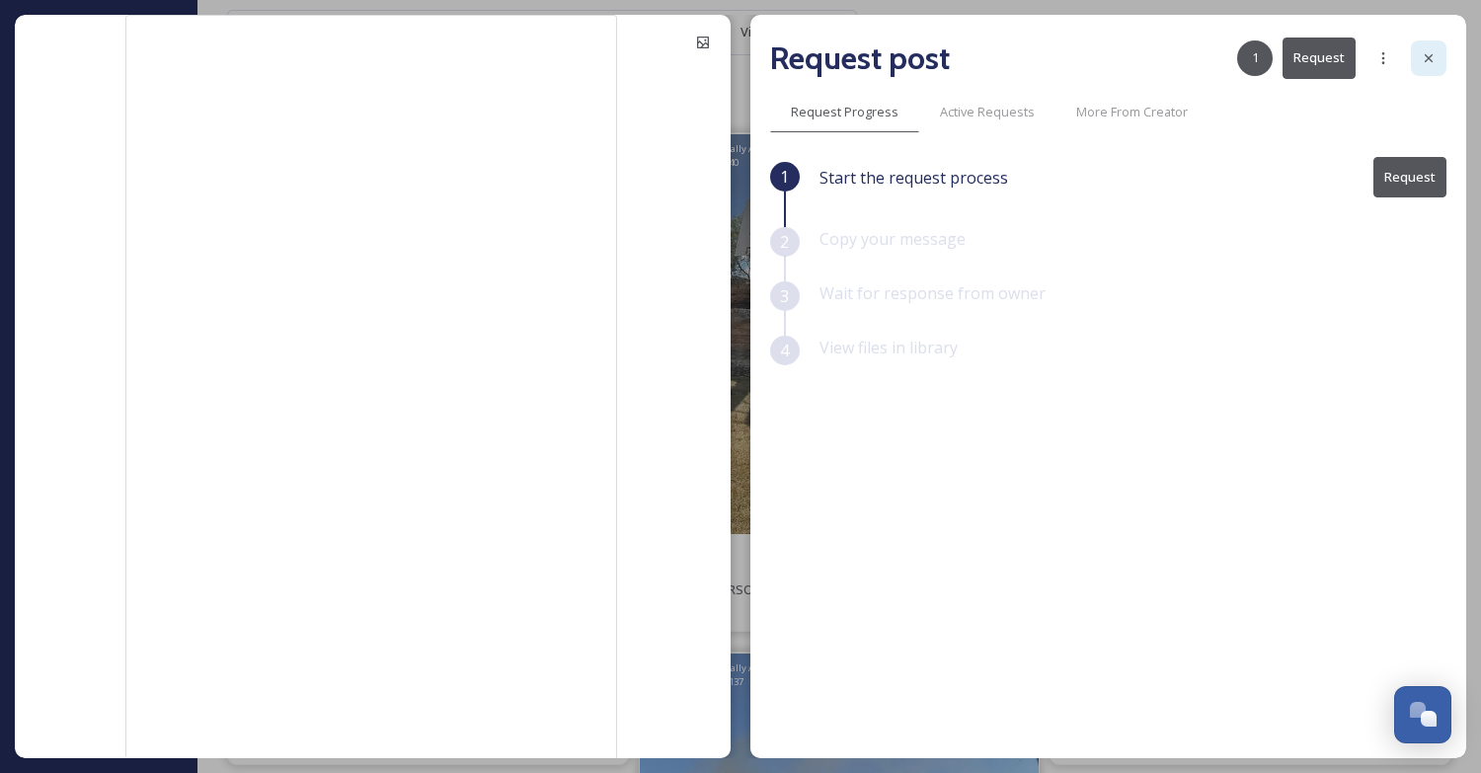
click at [1421, 58] on icon at bounding box center [1429, 58] width 16 height 16
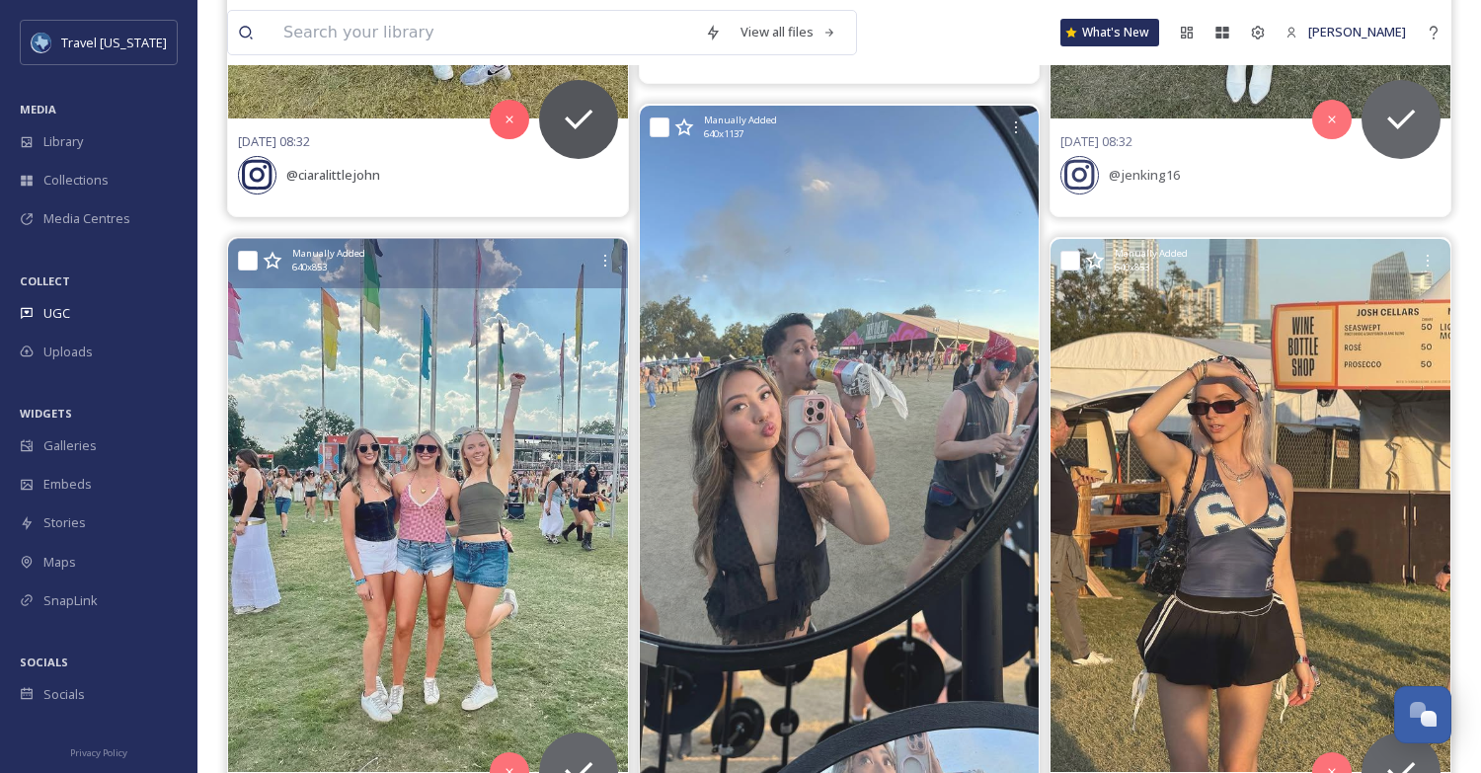
scroll to position [693, 0]
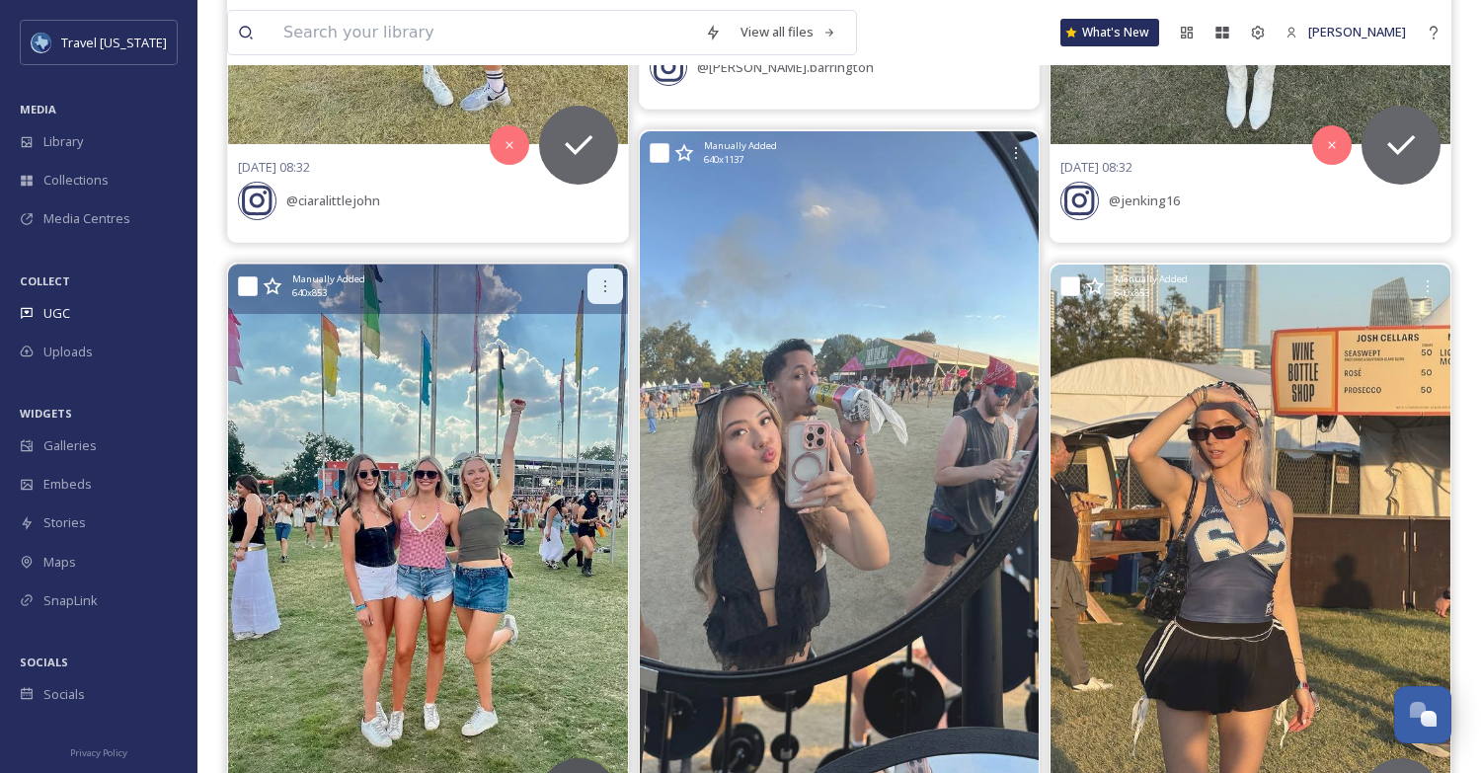
click at [608, 285] on icon at bounding box center [605, 286] width 16 height 16
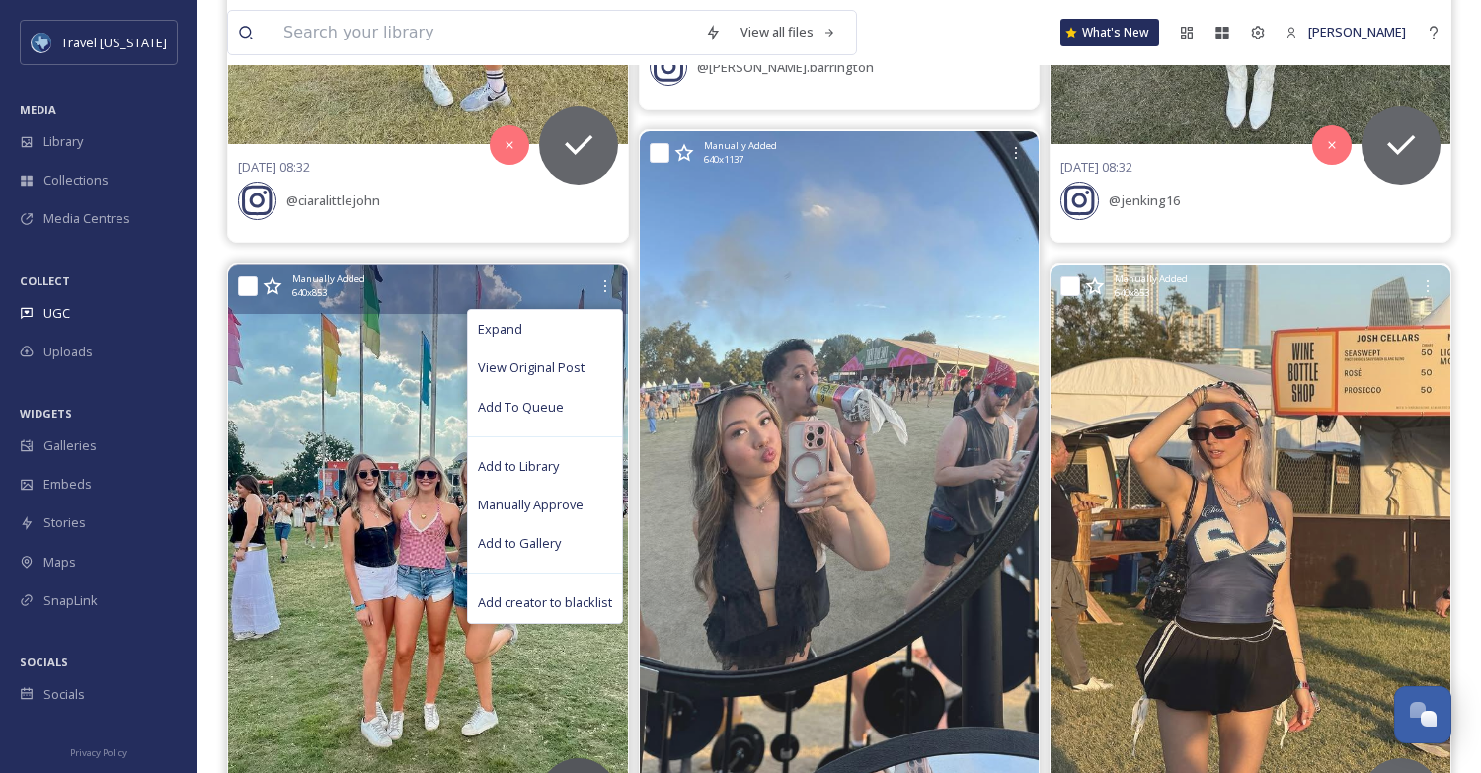
click at [387, 443] on img at bounding box center [428, 531] width 400 height 532
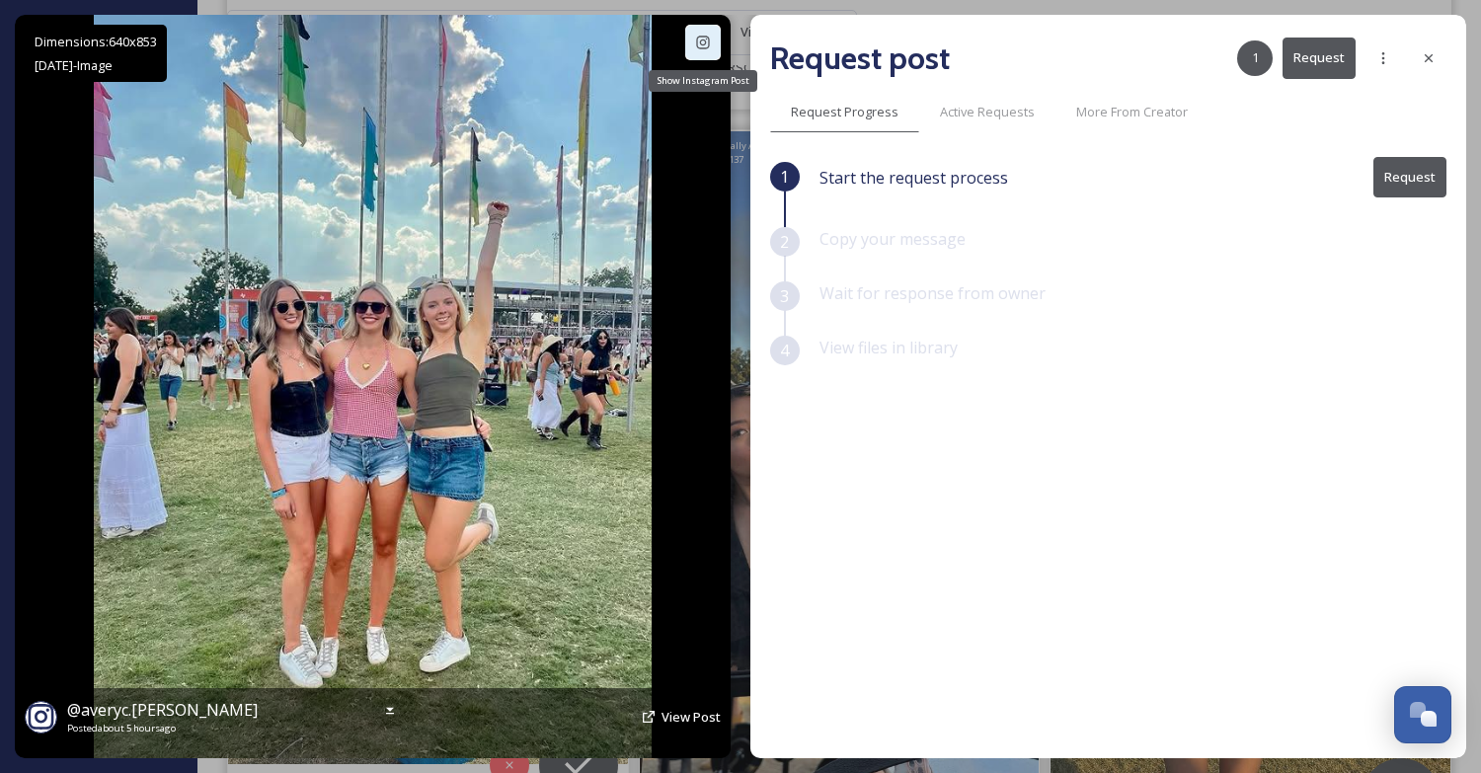
click at [703, 39] on icon at bounding box center [702, 42] width 13 height 13
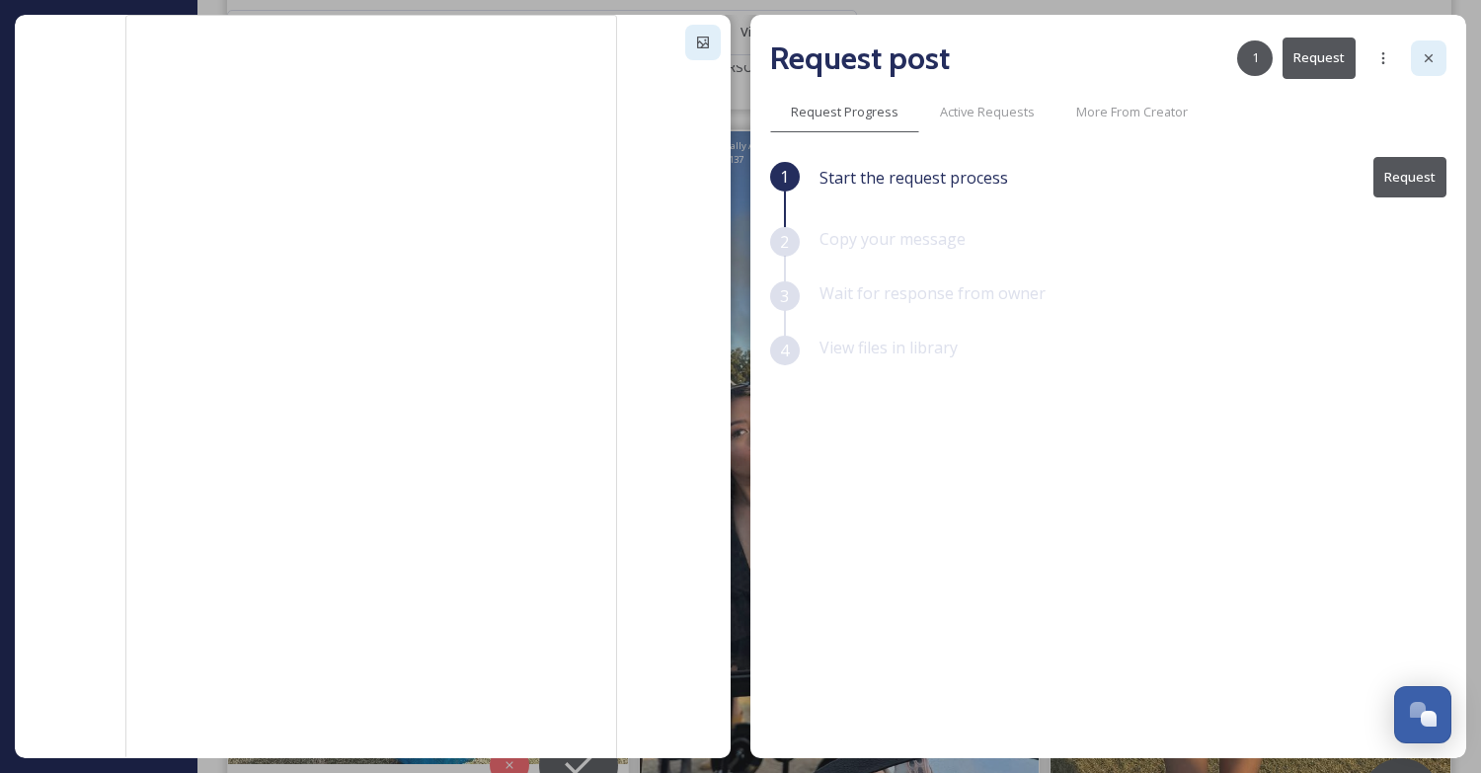
click at [1424, 54] on icon at bounding box center [1429, 58] width 16 height 16
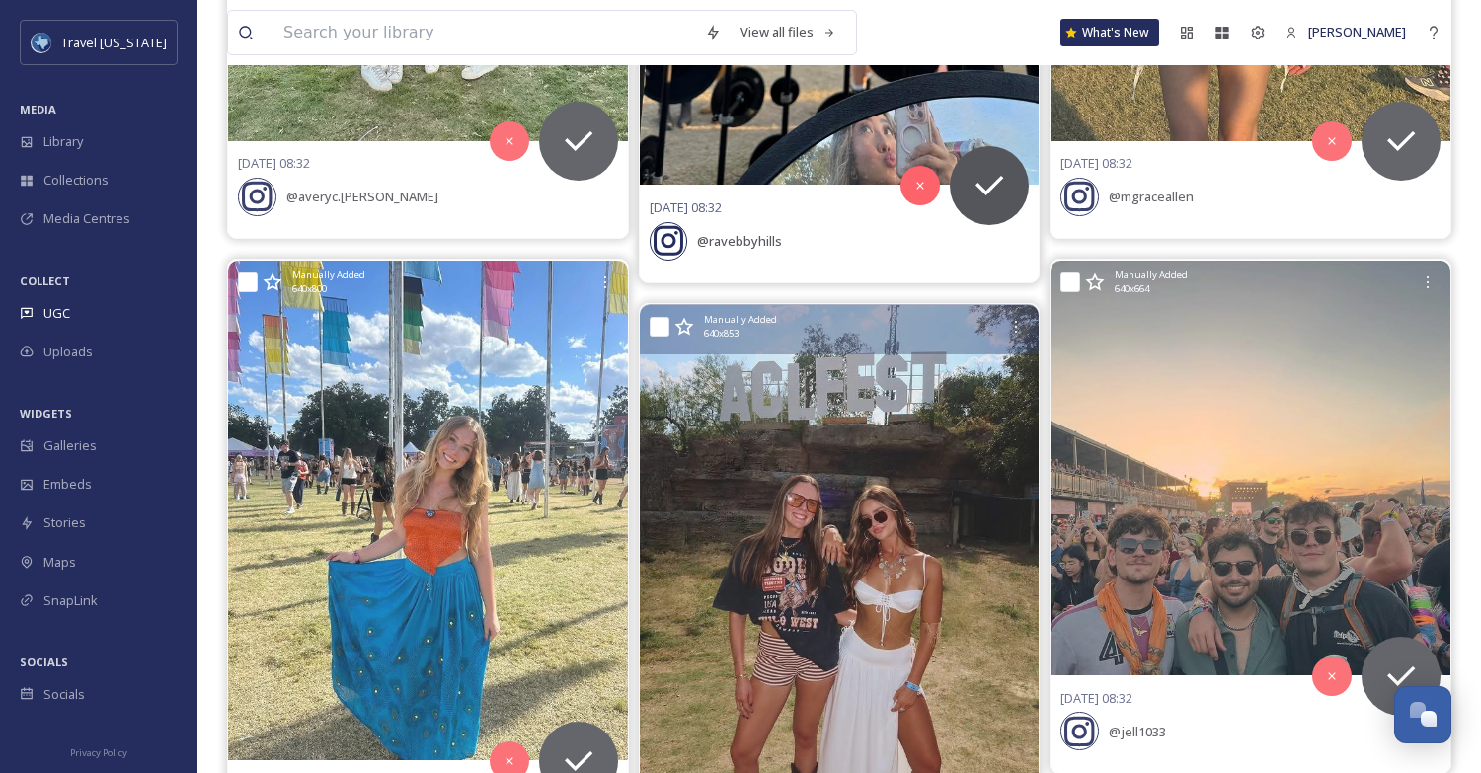
scroll to position [1374, 0]
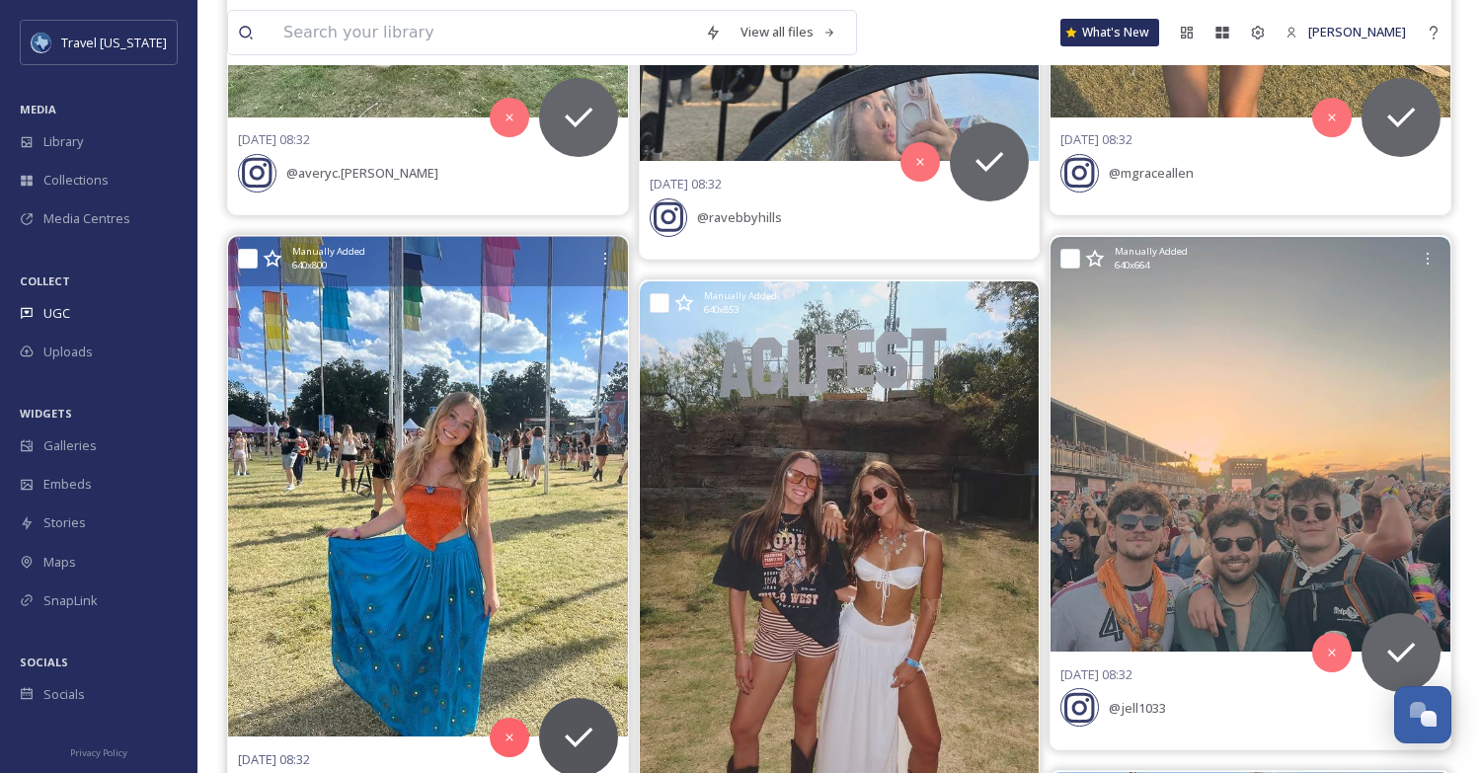
click at [553, 343] on img at bounding box center [428, 487] width 400 height 500
